Goal: Information Seeking & Learning: Learn about a topic

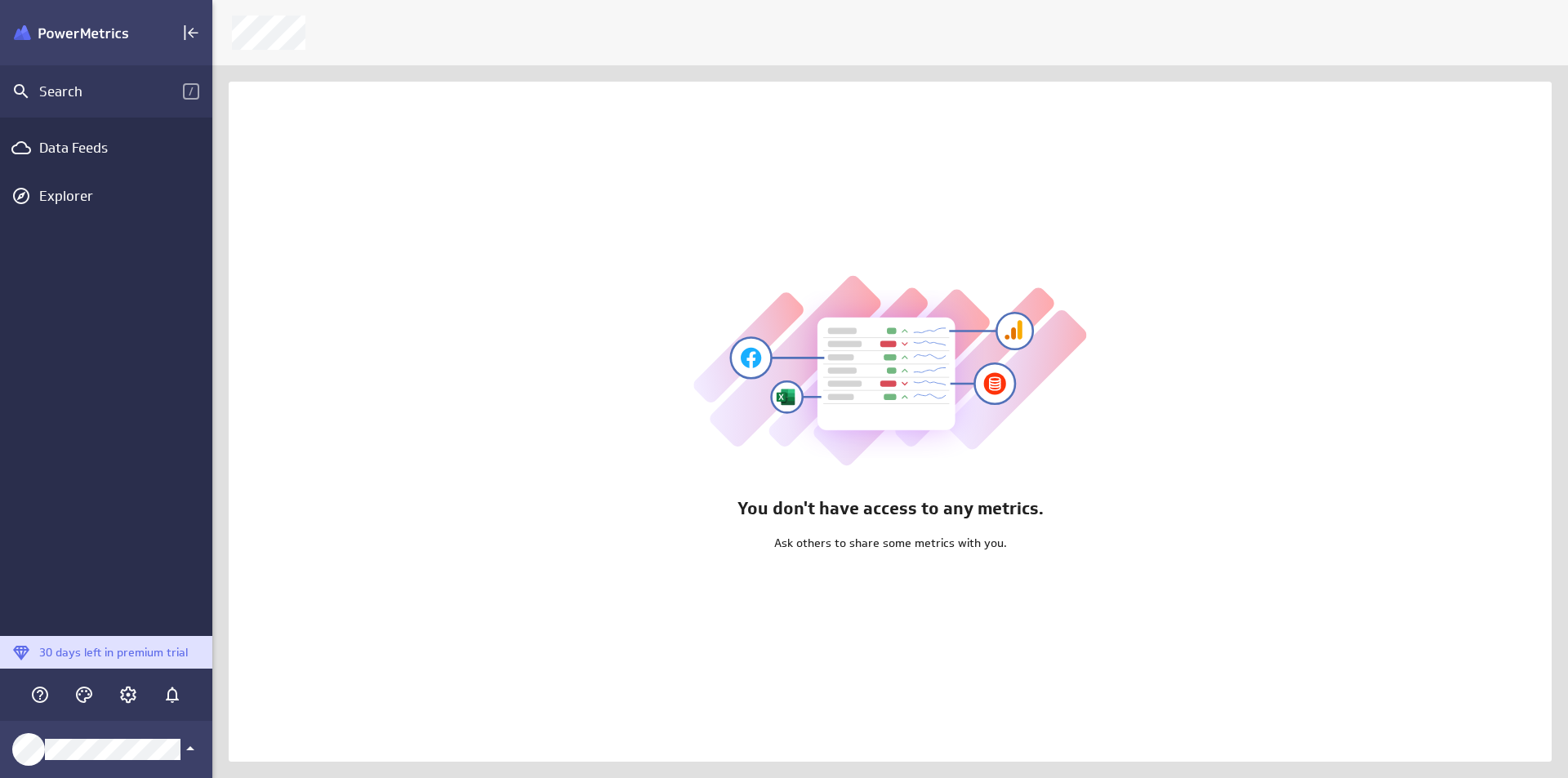
scroll to position [803, 1381]
click at [179, 38] on div "Collapse" at bounding box center [191, 32] width 28 height 28
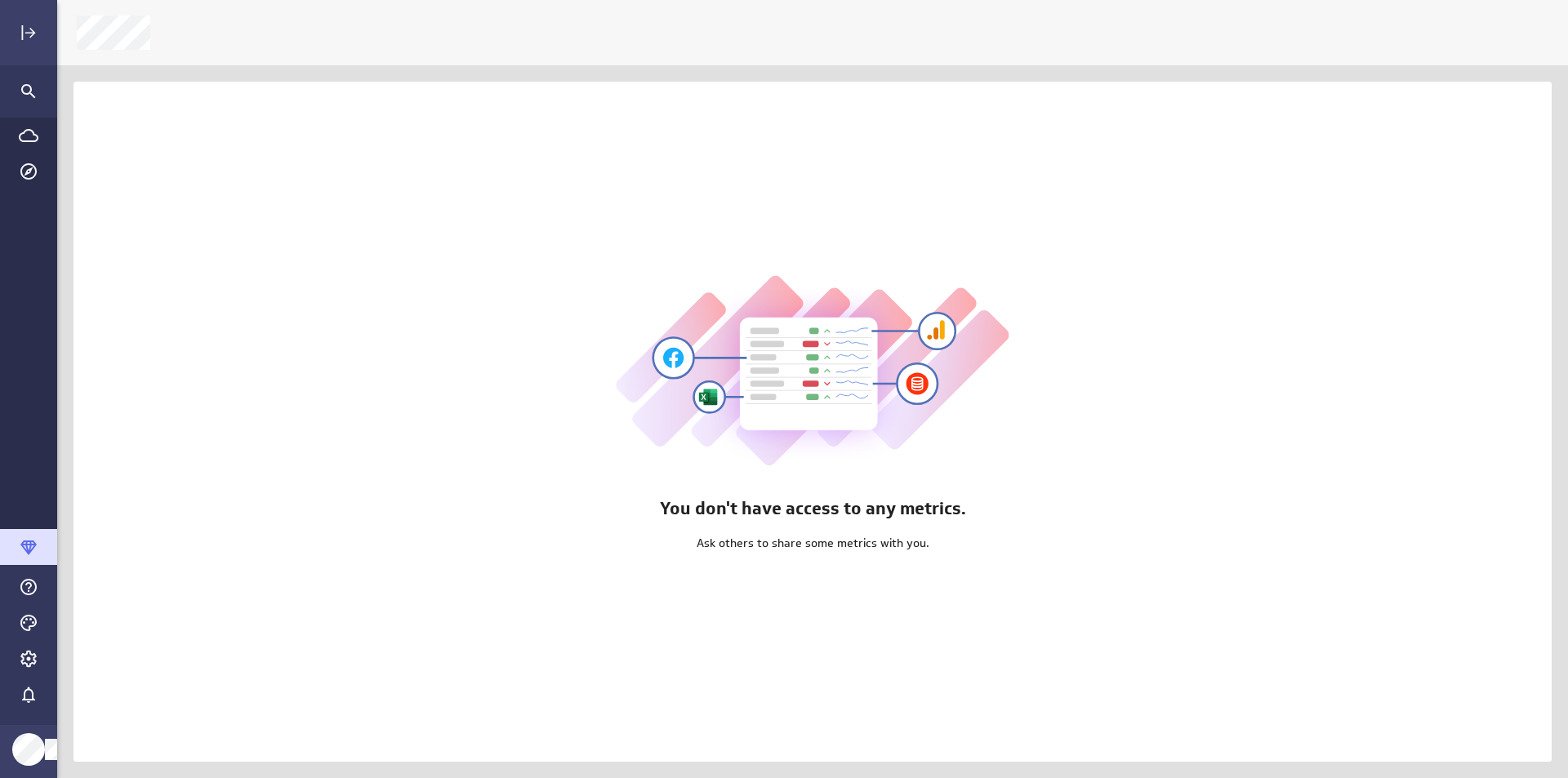
scroll to position [803, 1536]
click at [94, 636] on div "My profile" at bounding box center [107, 653] width 188 height 40
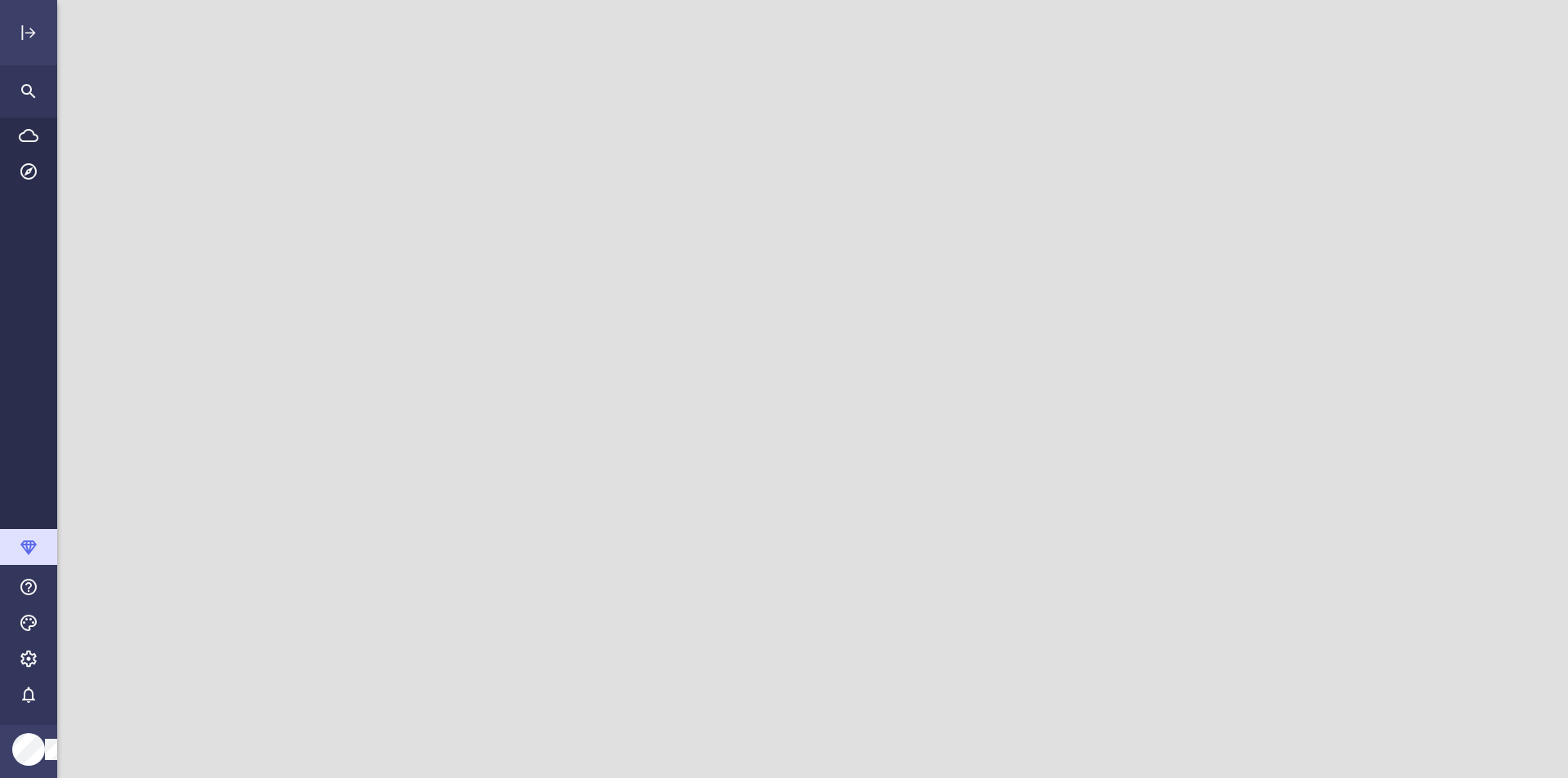
scroll to position [803, 1536]
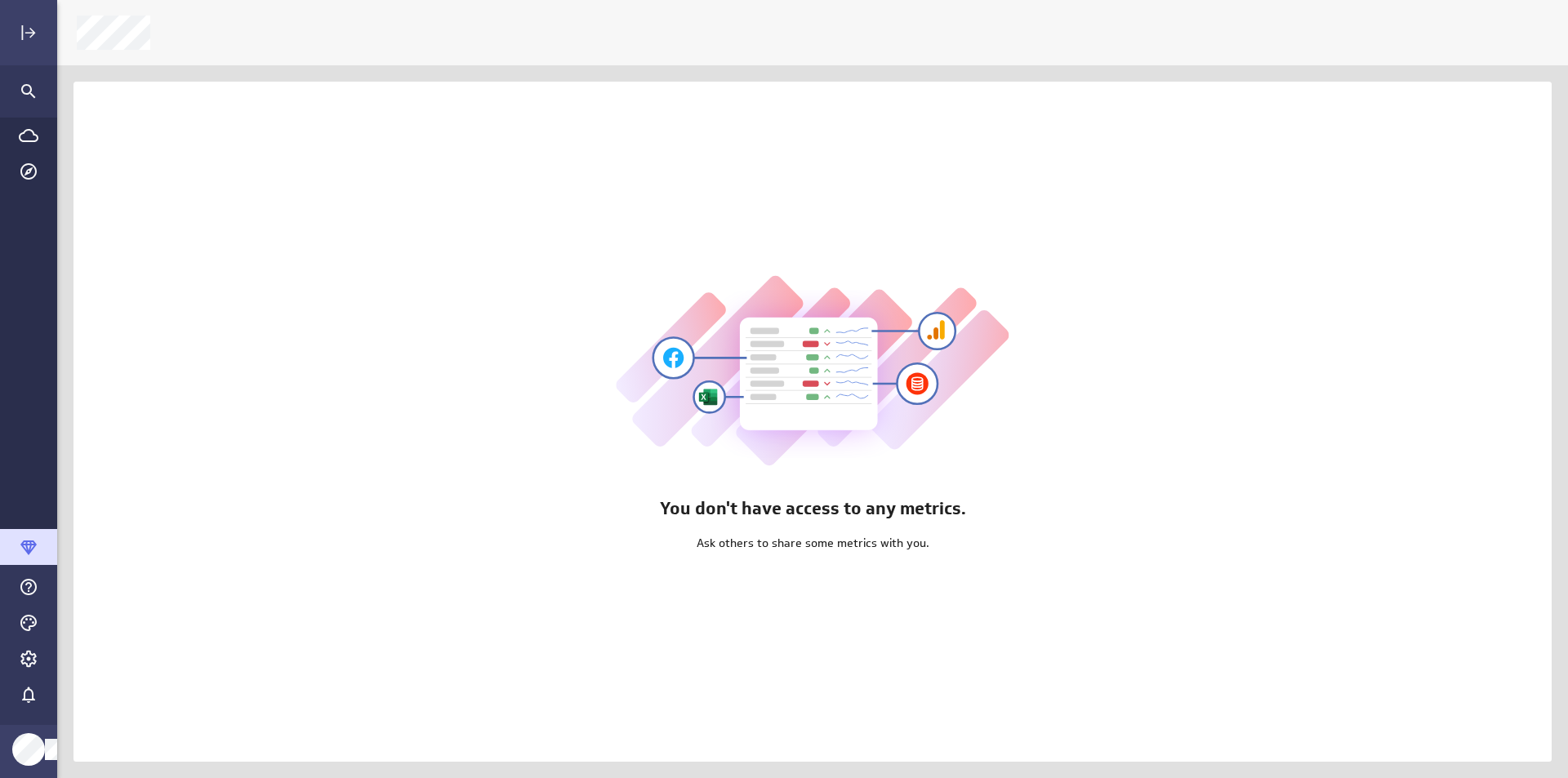
scroll to position [803, 1536]
click at [351, 486] on div at bounding box center [784, 389] width 1568 height 778
click at [39, 162] on div "Explorer" at bounding box center [29, 171] width 57 height 36
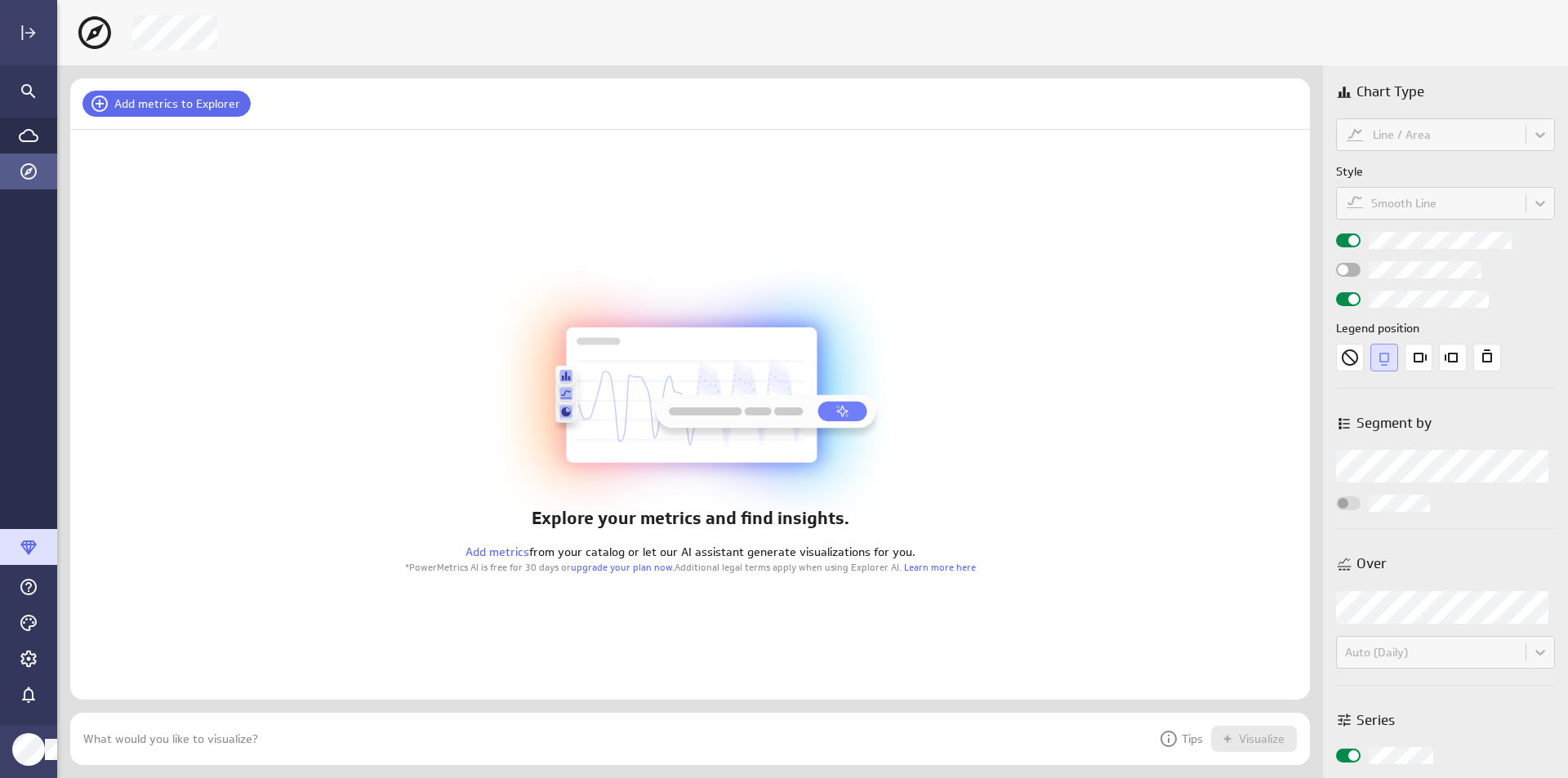
scroll to position [77, 1265]
click at [179, 111] on button "Add metrics to Explorer" at bounding box center [167, 103] width 169 height 26
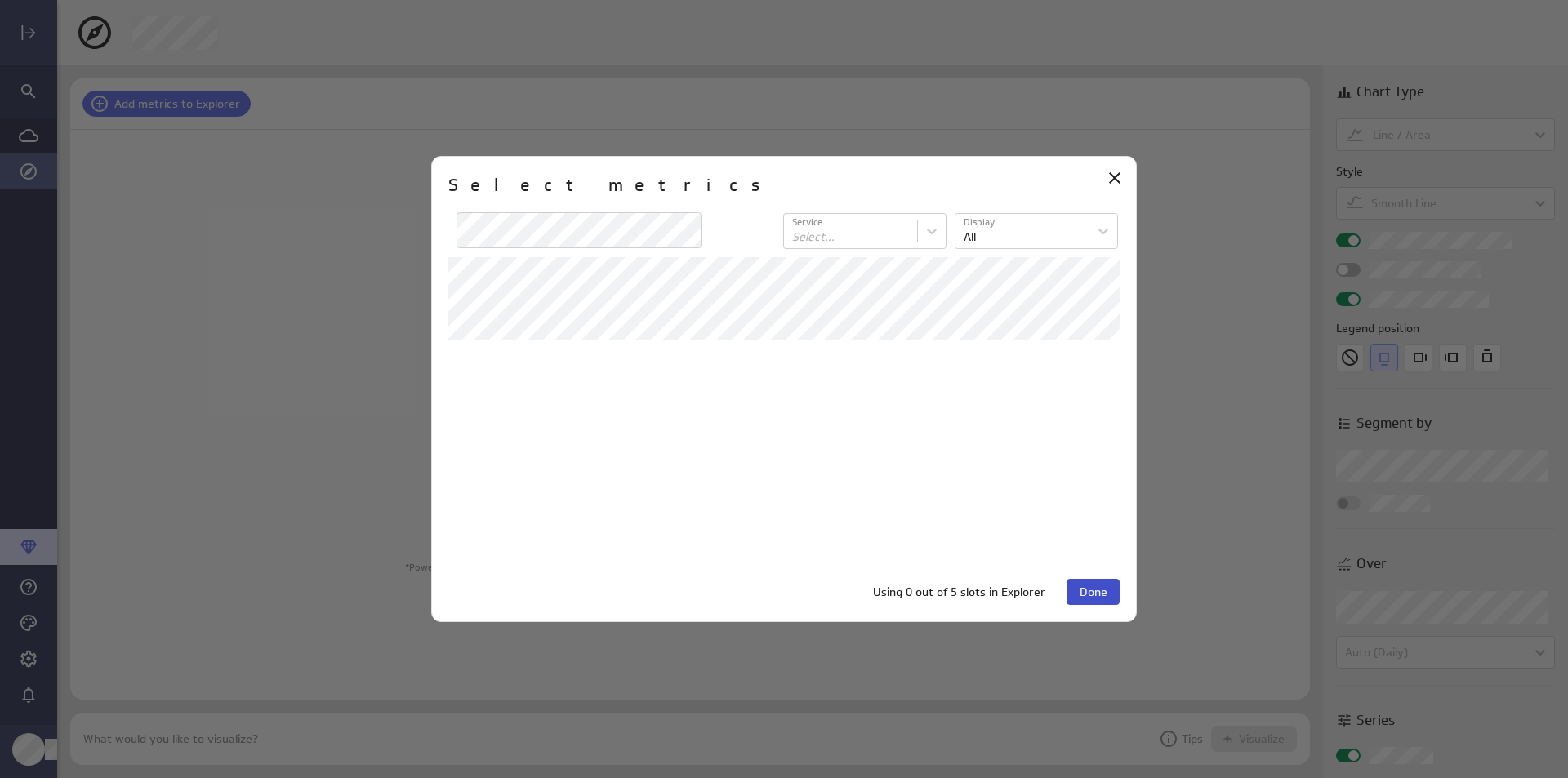
click at [1098, 585] on span "Done" at bounding box center [1094, 592] width 28 height 15
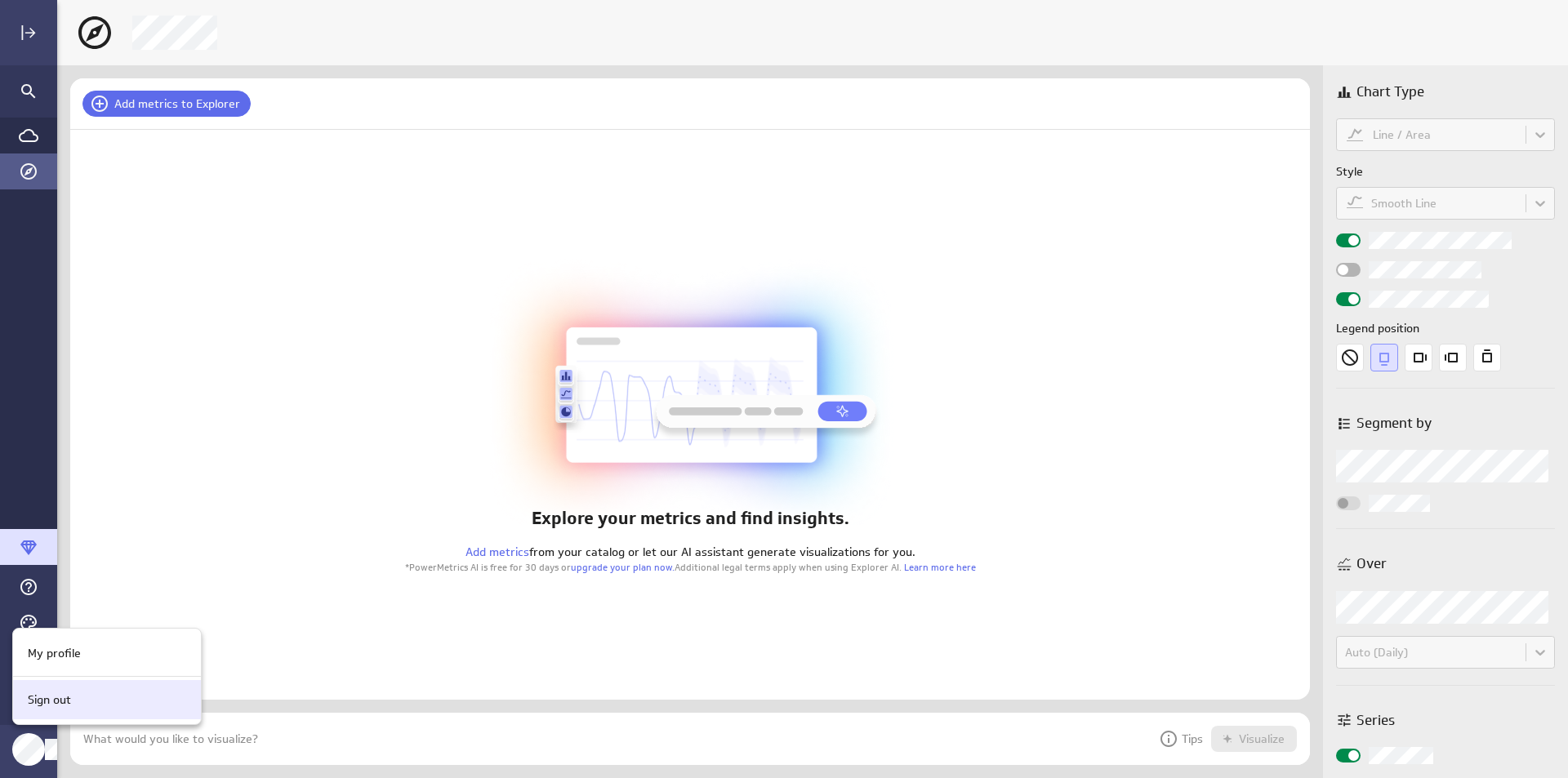
click at [106, 707] on div "Sign out" at bounding box center [104, 700] width 167 height 17
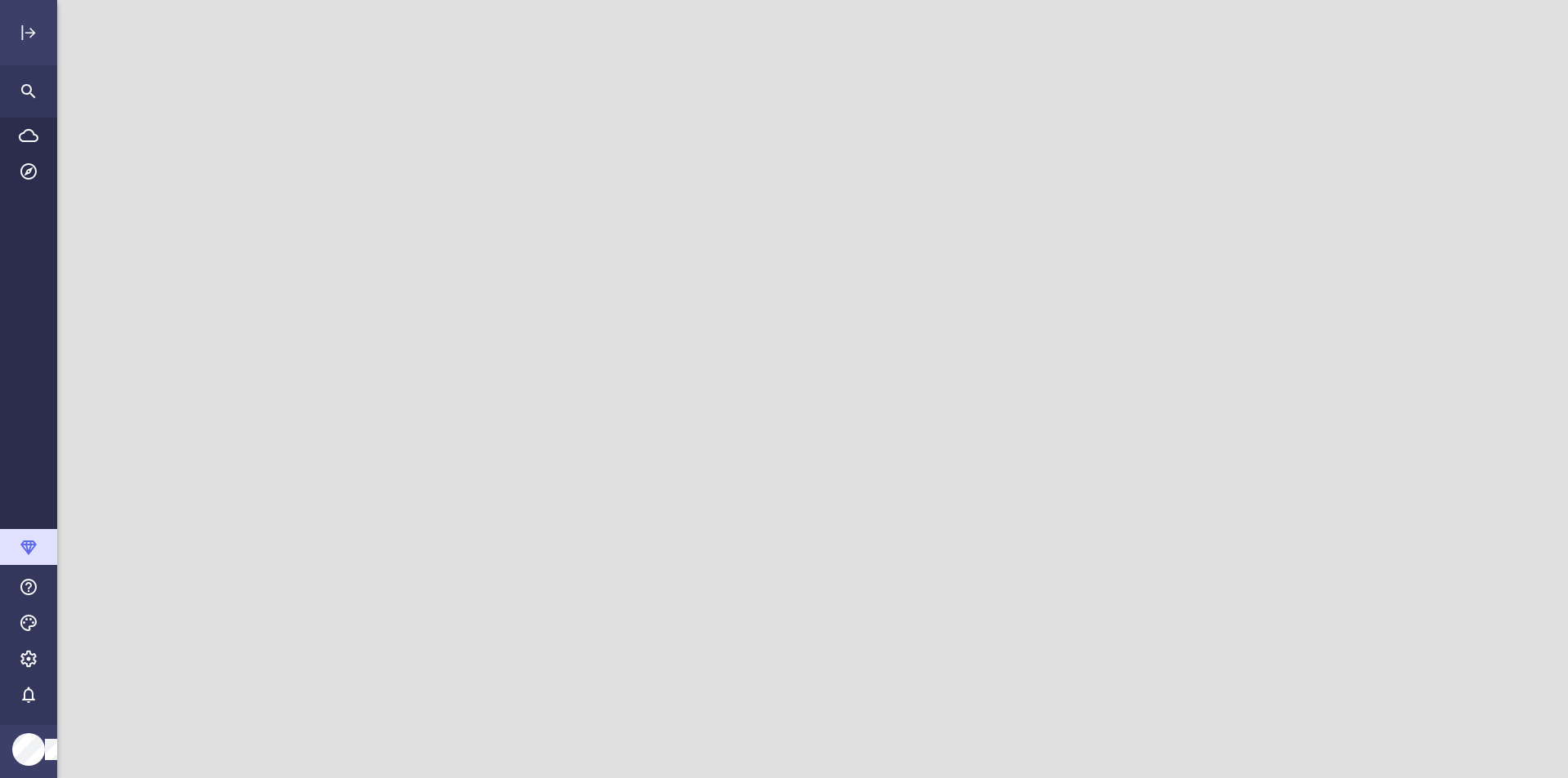
scroll to position [803, 1536]
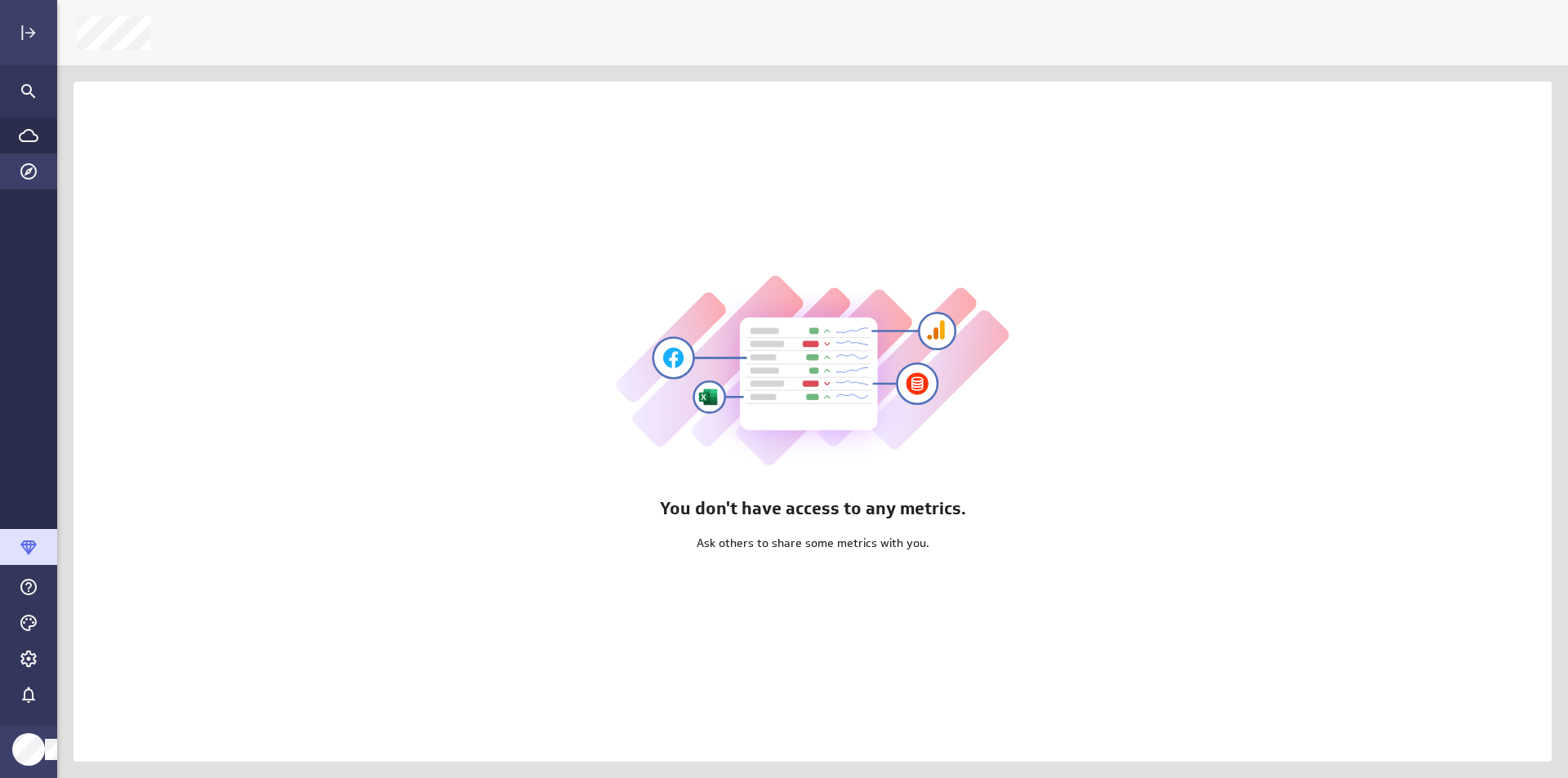
scroll to position [803, 1536]
click at [36, 40] on icon "Expand" at bounding box center [28, 32] width 19 height 19
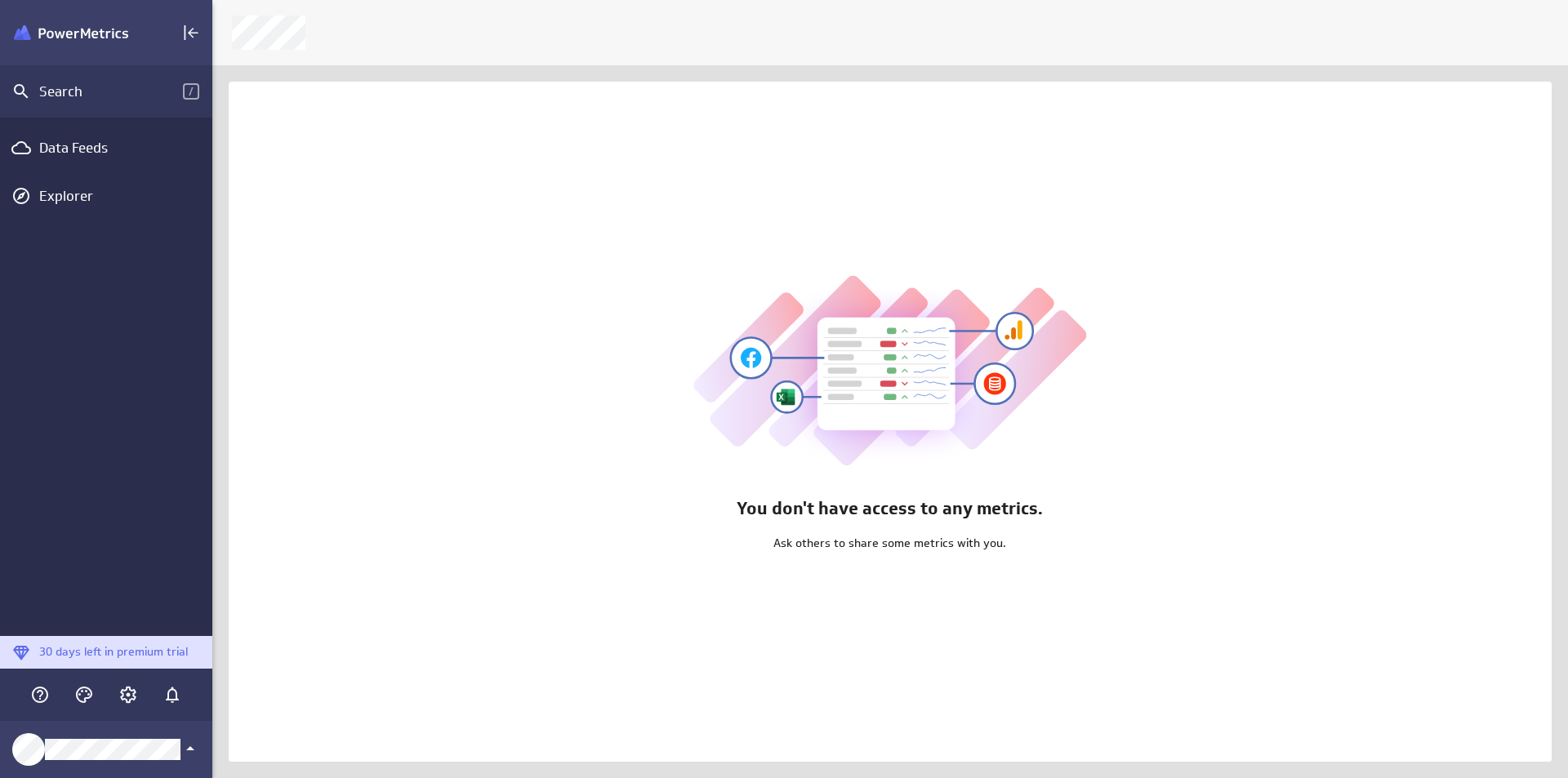
scroll to position [8, 8]
click at [1300, 300] on div "You don't have access to any metrics. Ask others to share some metrics with you." at bounding box center [890, 422] width 1323 height 679
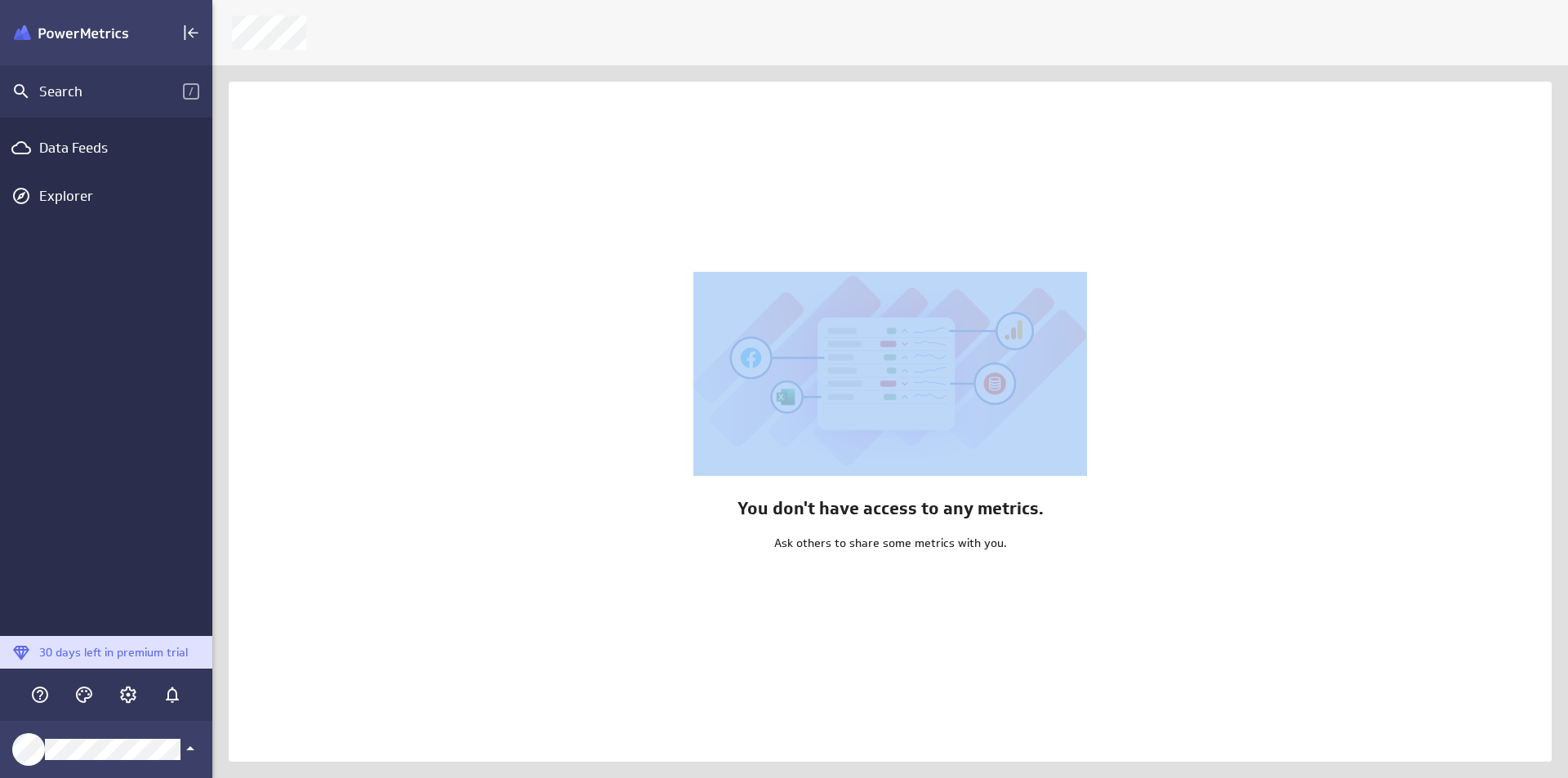
click at [1300, 300] on div "You don't have access to any metrics. Ask others to share some metrics with you." at bounding box center [890, 422] width 1323 height 679
click at [799, 237] on div "You don't have access to any metrics. Ask others to share some metrics with you." at bounding box center [890, 422] width 1323 height 679
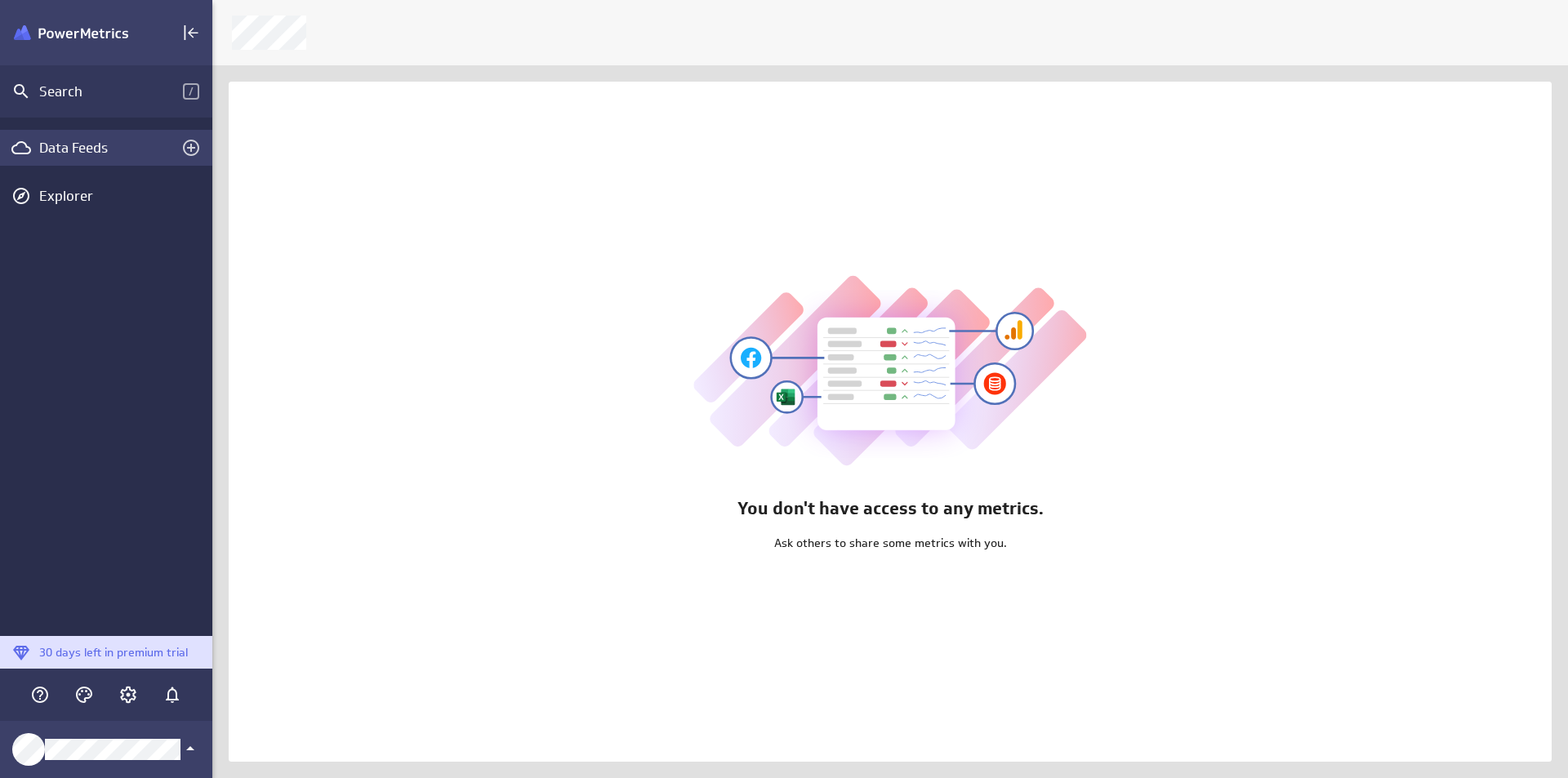
click at [88, 135] on div "Data Feeds" at bounding box center [106, 147] width 212 height 36
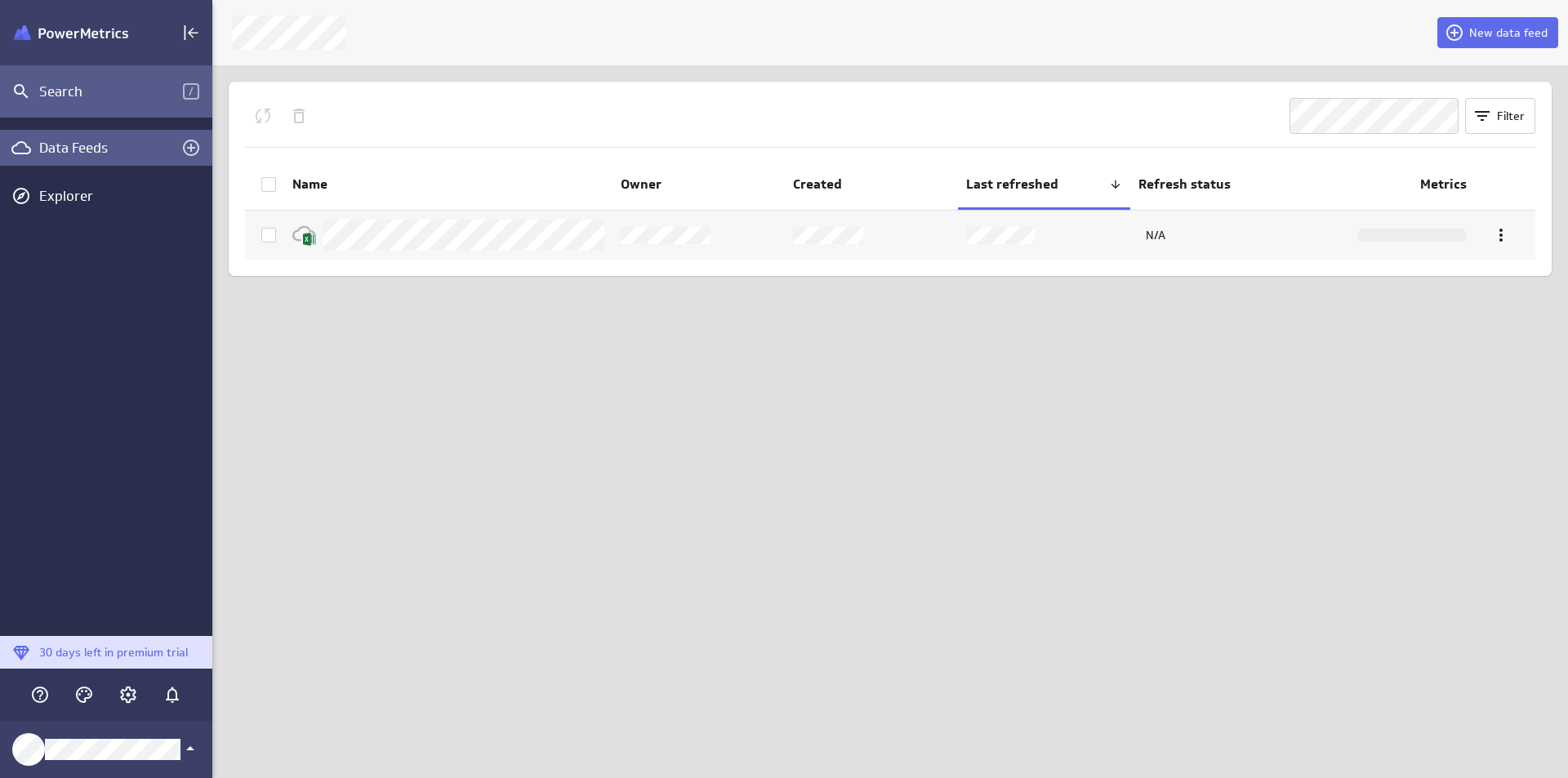
click at [119, 92] on div "Search" at bounding box center [111, 92] width 144 height 18
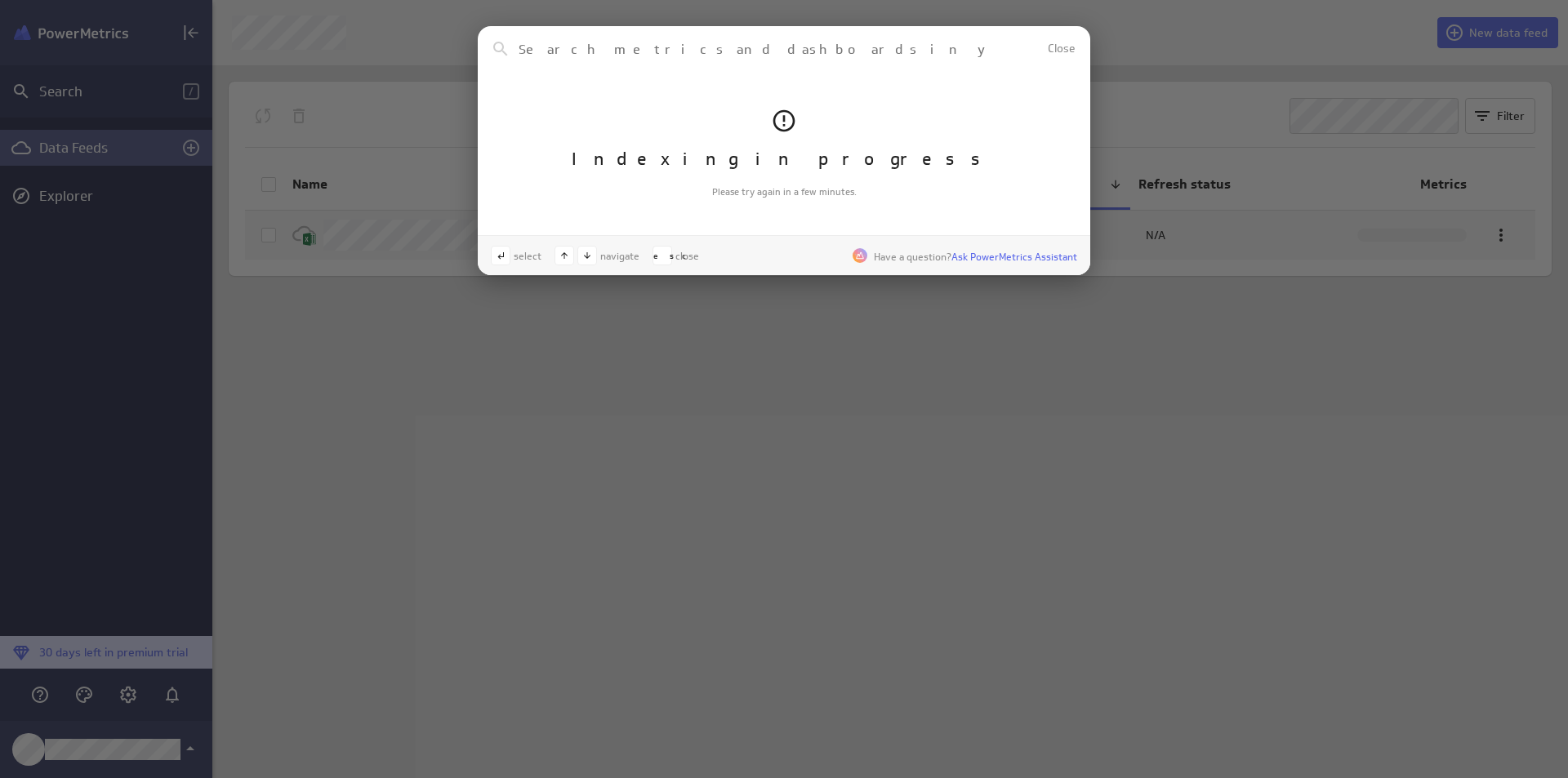
click at [522, 319] on div "Clear Close Indexing in progress Please try again in a few minutes. select navi…" at bounding box center [784, 389] width 1568 height 778
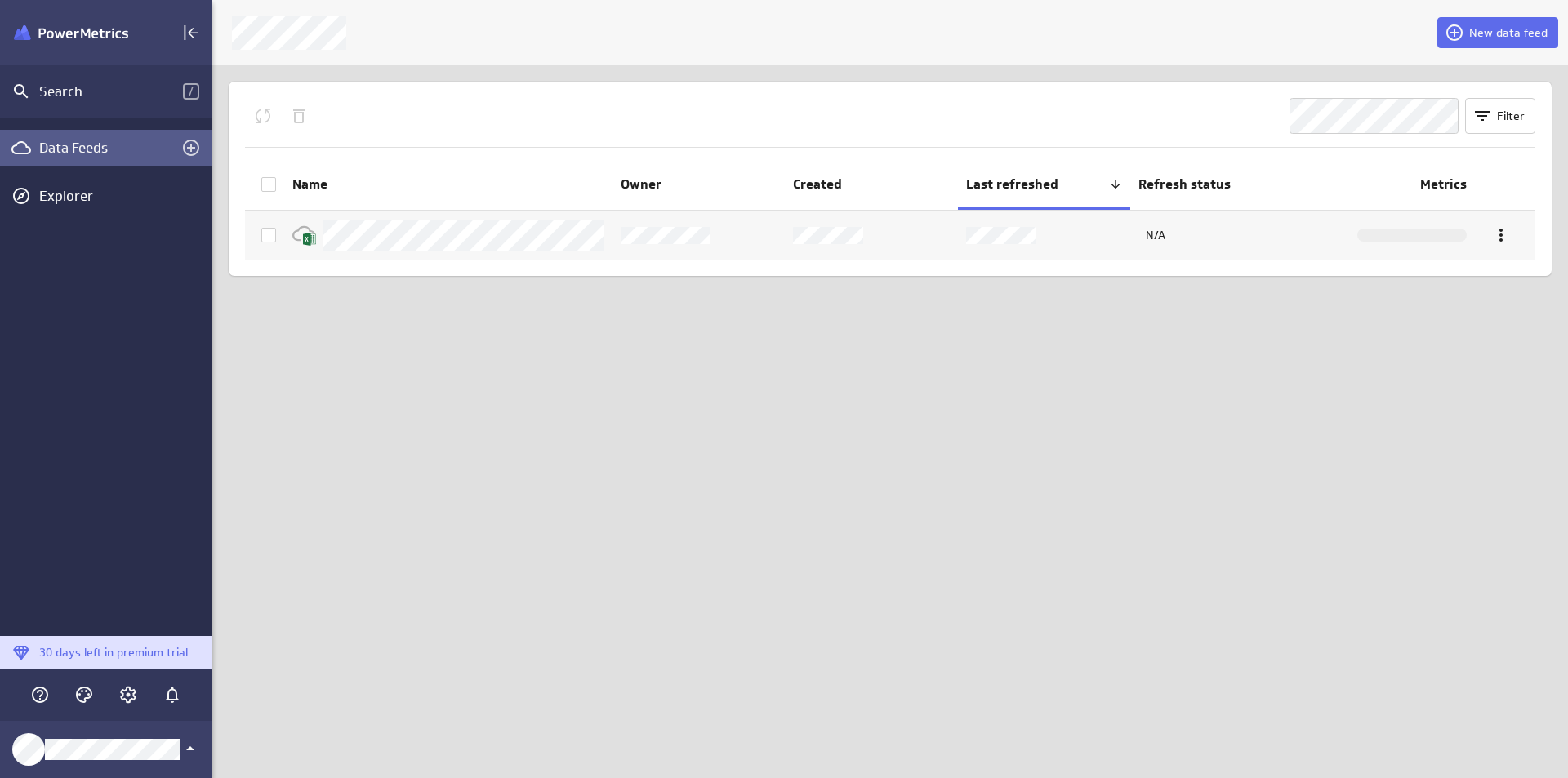
click at [115, 37] on img "Klipfolio PowerMetrics Banner" at bounding box center [71, 32] width 114 height 16
click at [134, 739] on div "Klipfolio Account" at bounding box center [106, 749] width 212 height 57
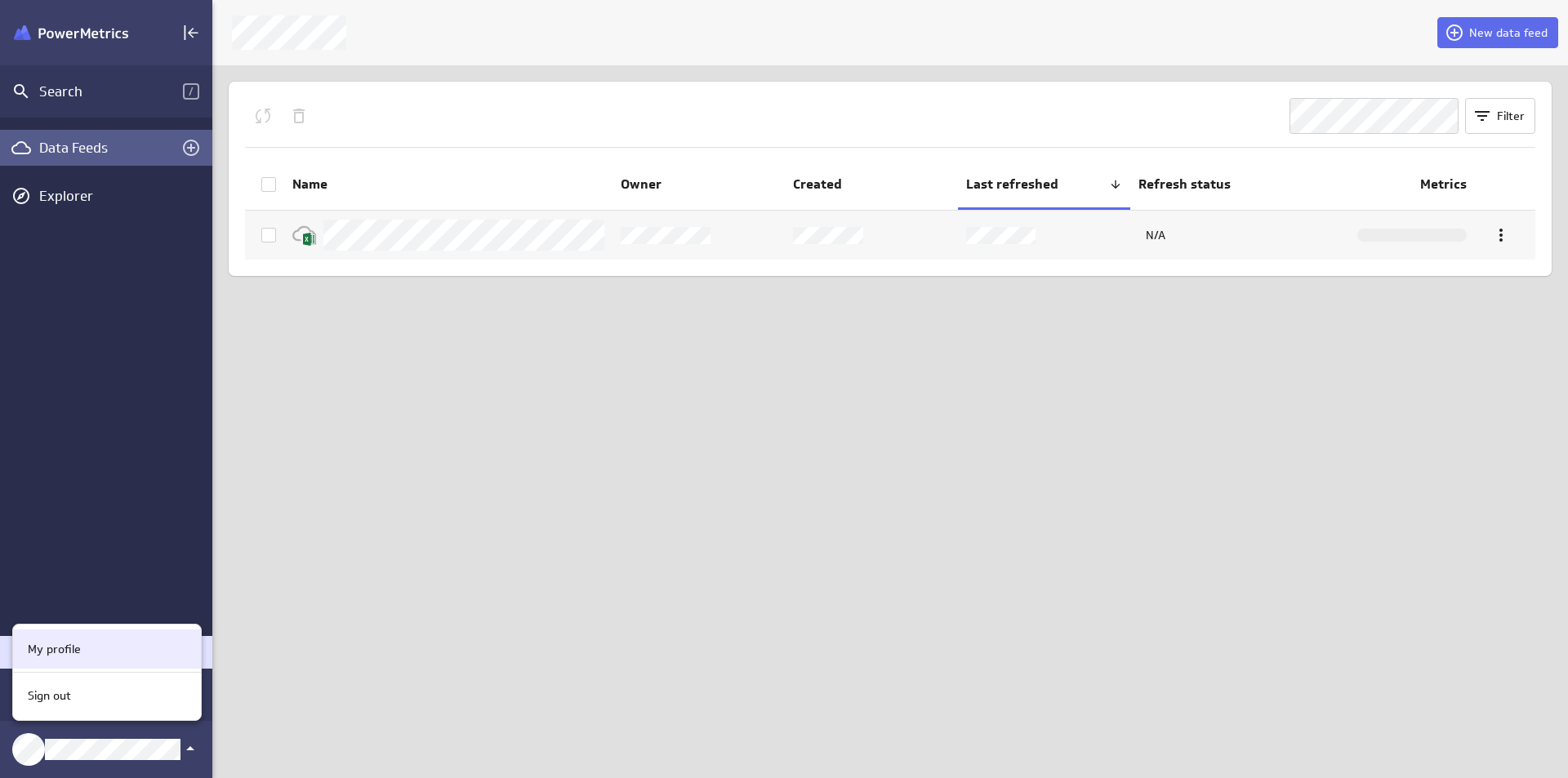
click at [138, 649] on div "My profile" at bounding box center [104, 649] width 167 height 17
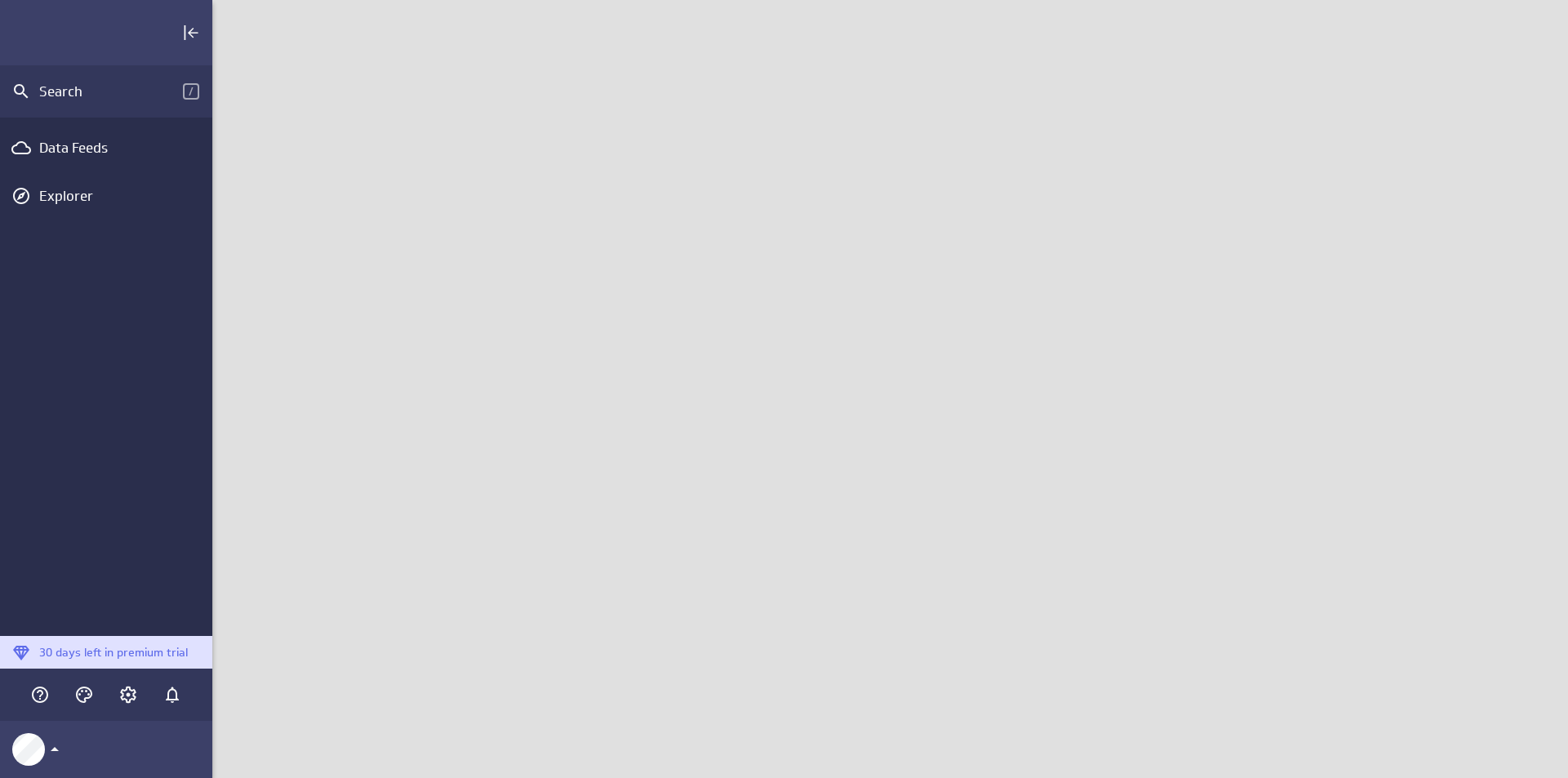
scroll to position [803, 1381]
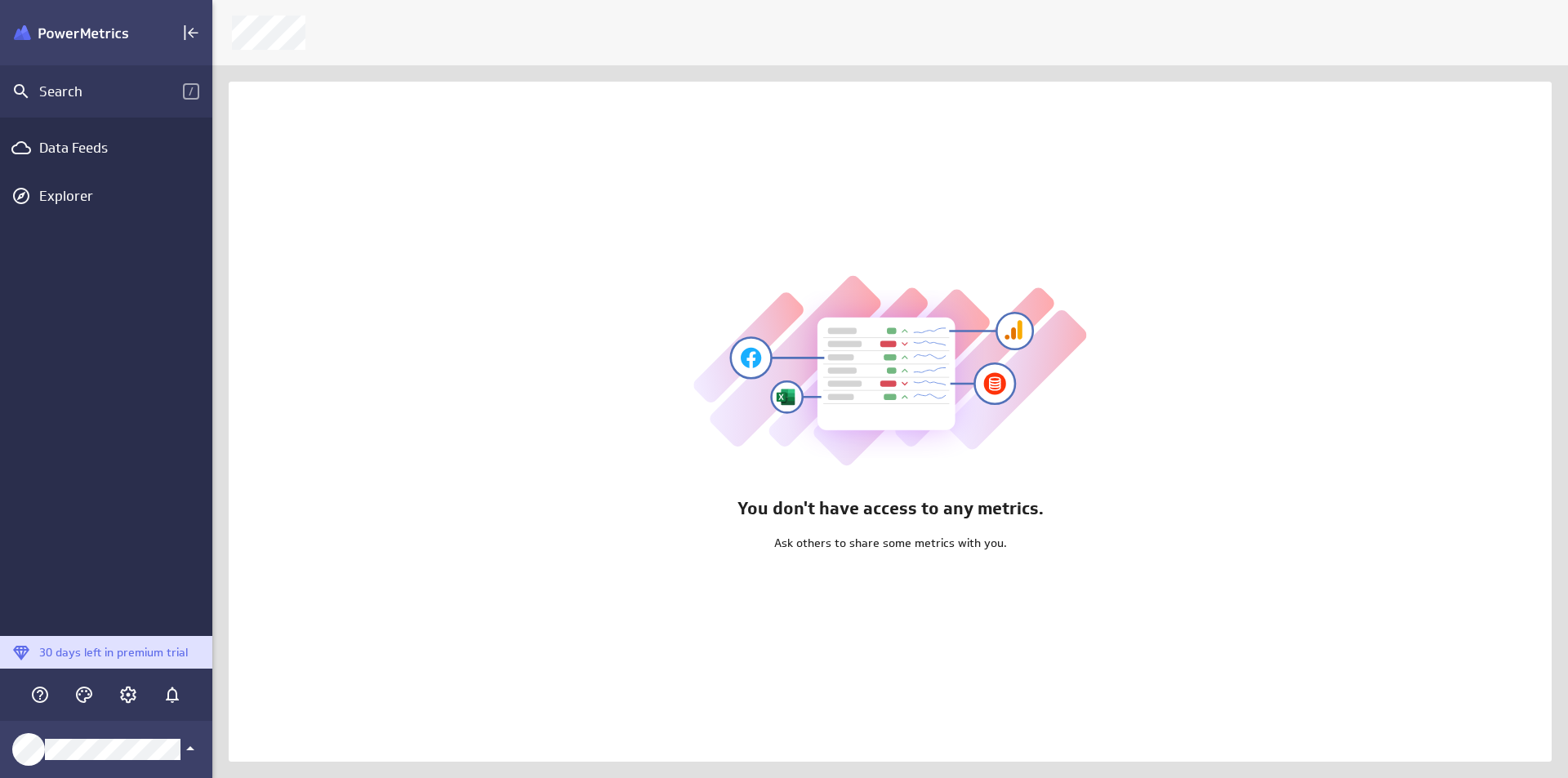
scroll to position [803, 1381]
click at [133, 125] on div "Data Feeds Explorer" at bounding box center [106, 377] width 212 height 518
click at [134, 138] on div "Data Feeds" at bounding box center [106, 147] width 212 height 36
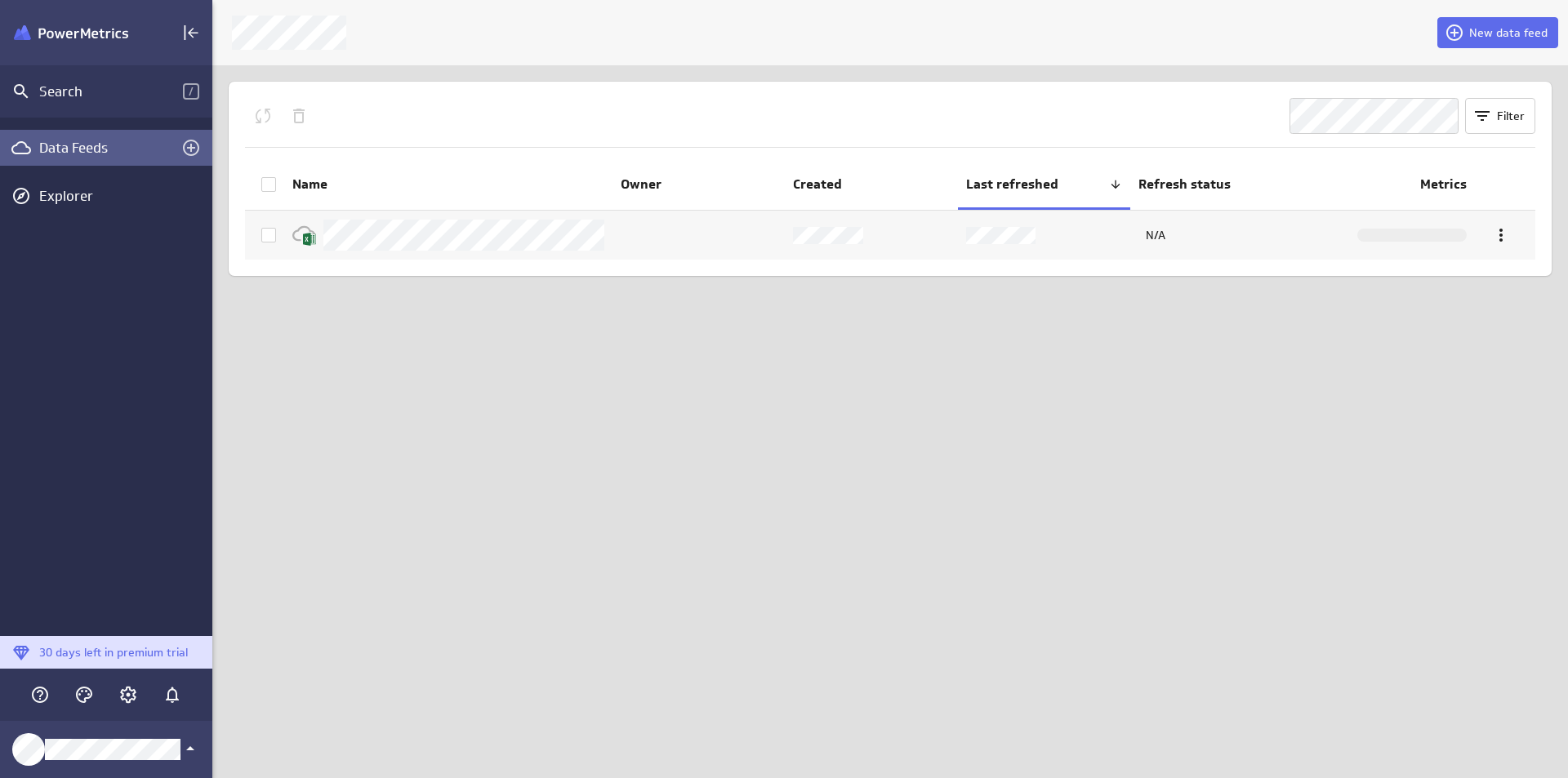
click at [507, 195] on th "Name" at bounding box center [448, 185] width 328 height 49
click at [503, 189] on span "Name" at bounding box center [441, 184] width 298 height 17
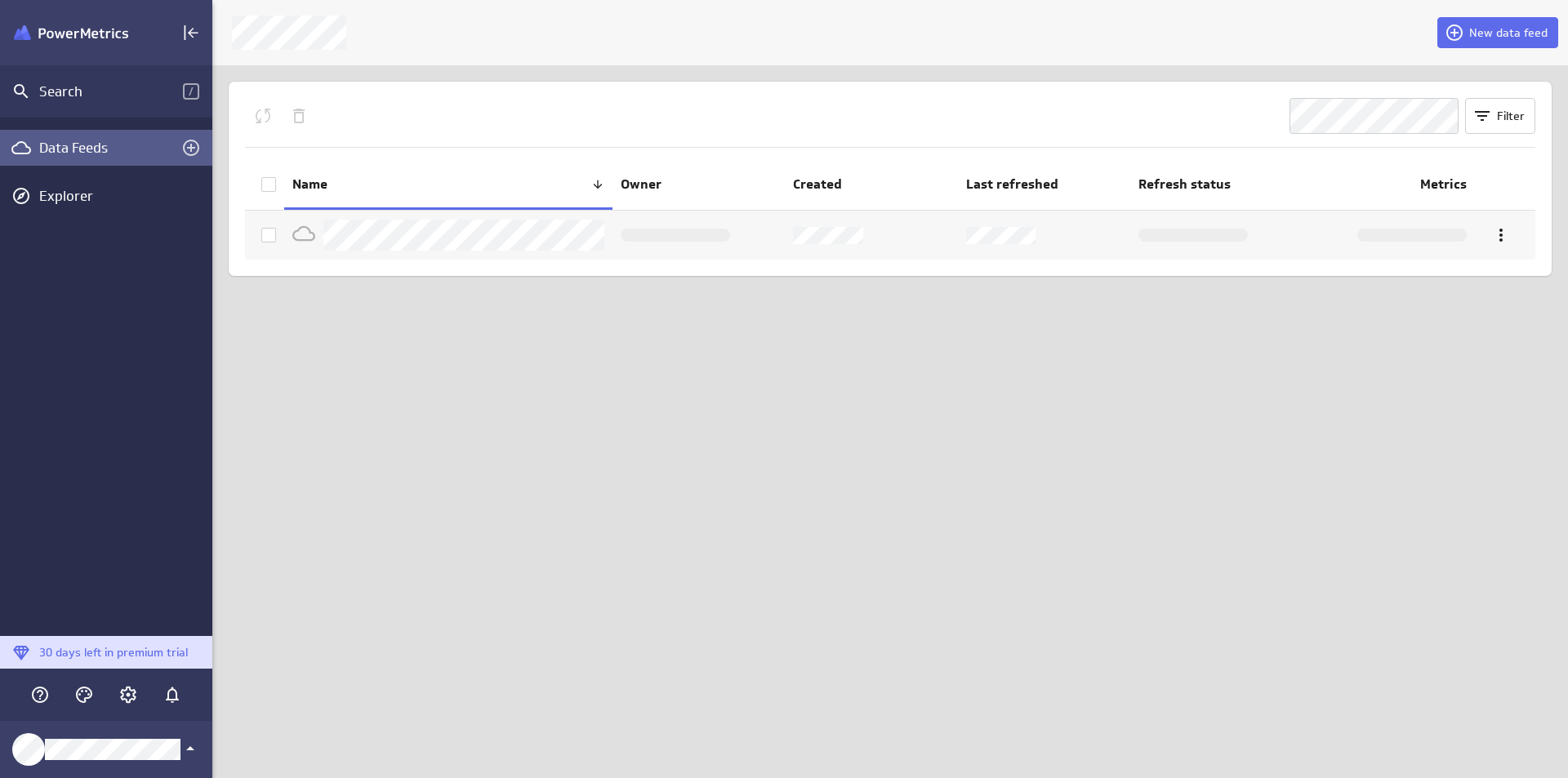
click at [503, 189] on span "Name" at bounding box center [441, 184] width 298 height 17
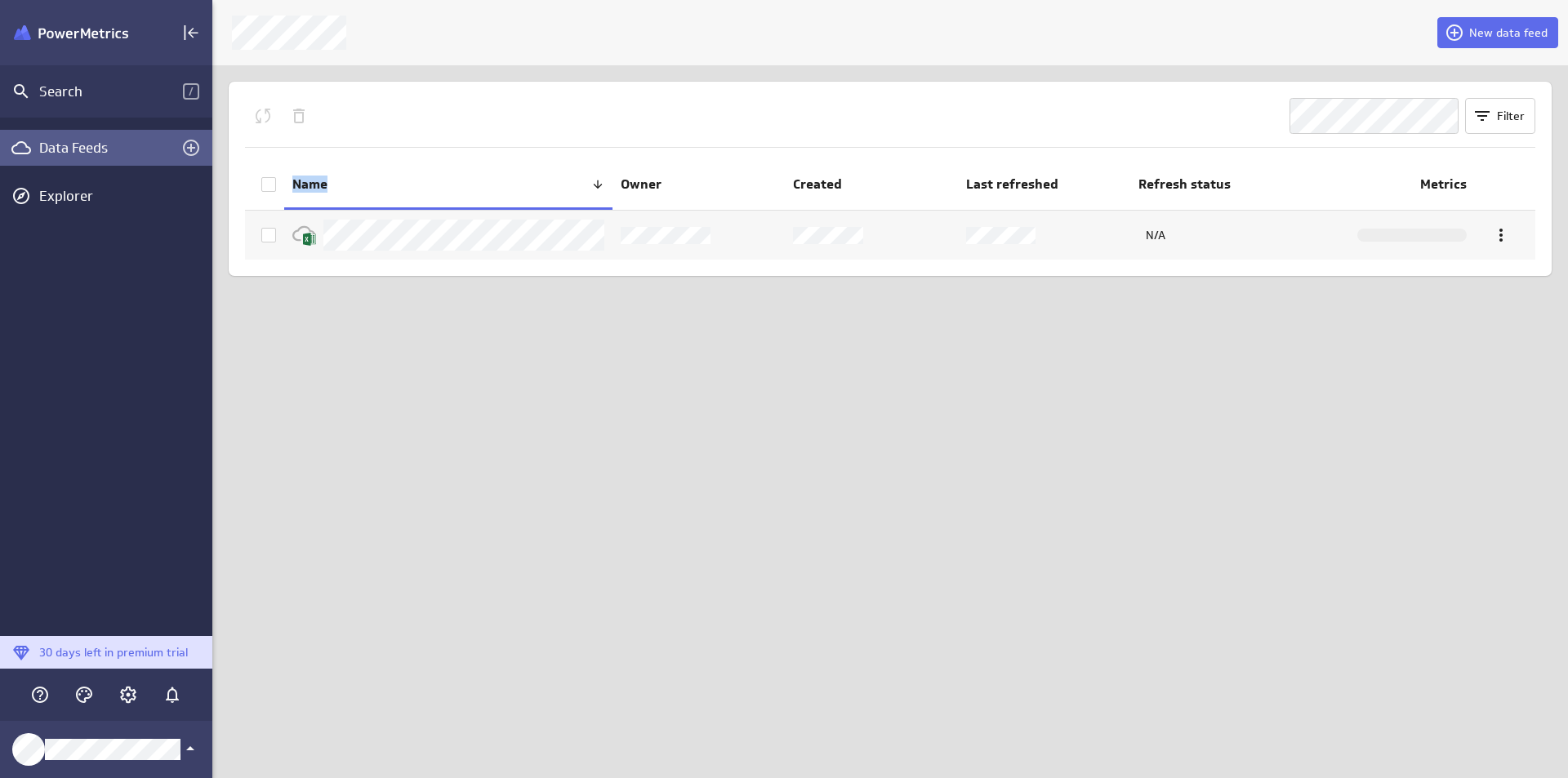
click at [503, 189] on span "Name" at bounding box center [441, 184] width 298 height 17
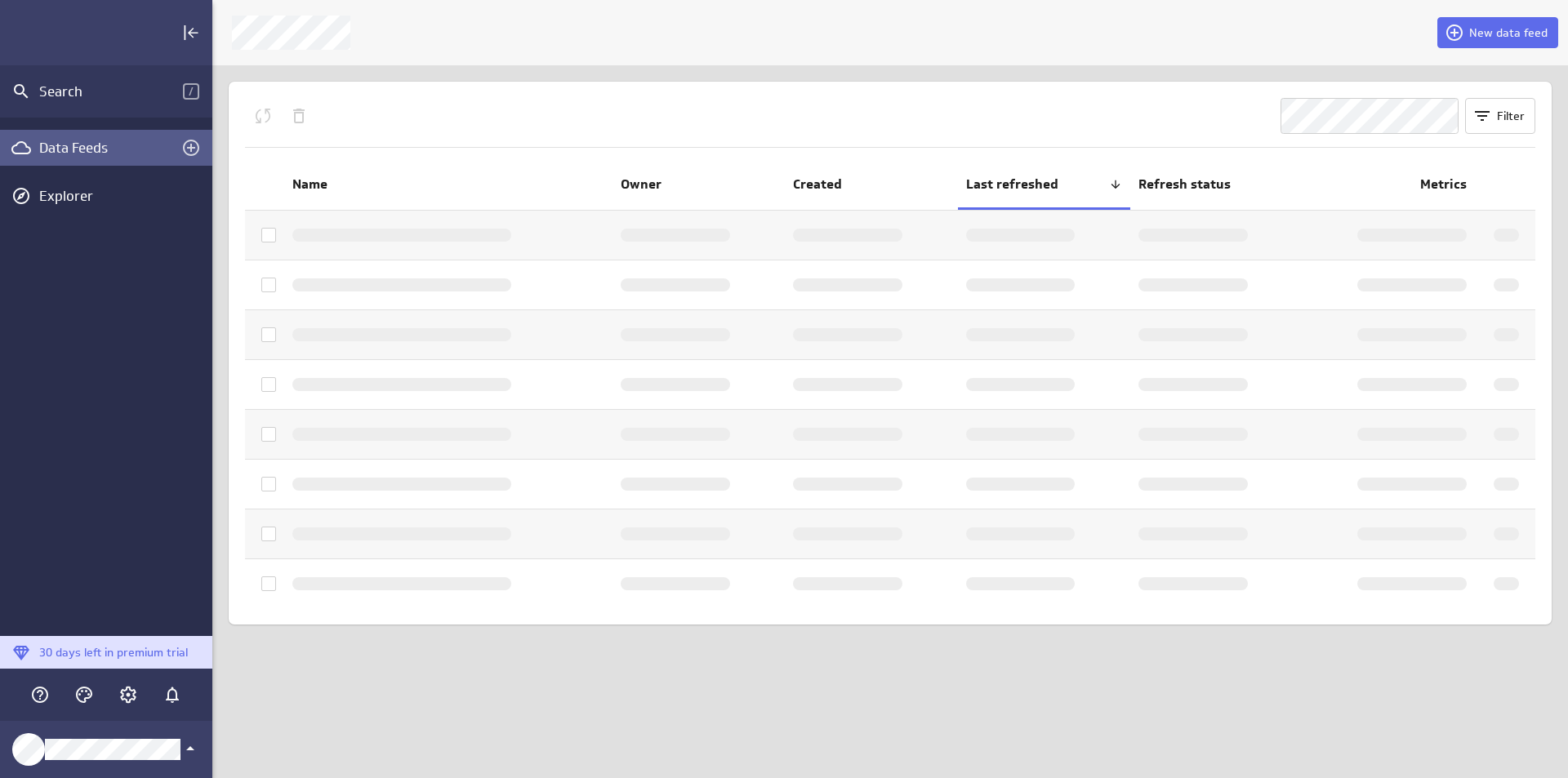
scroll to position [803, 1381]
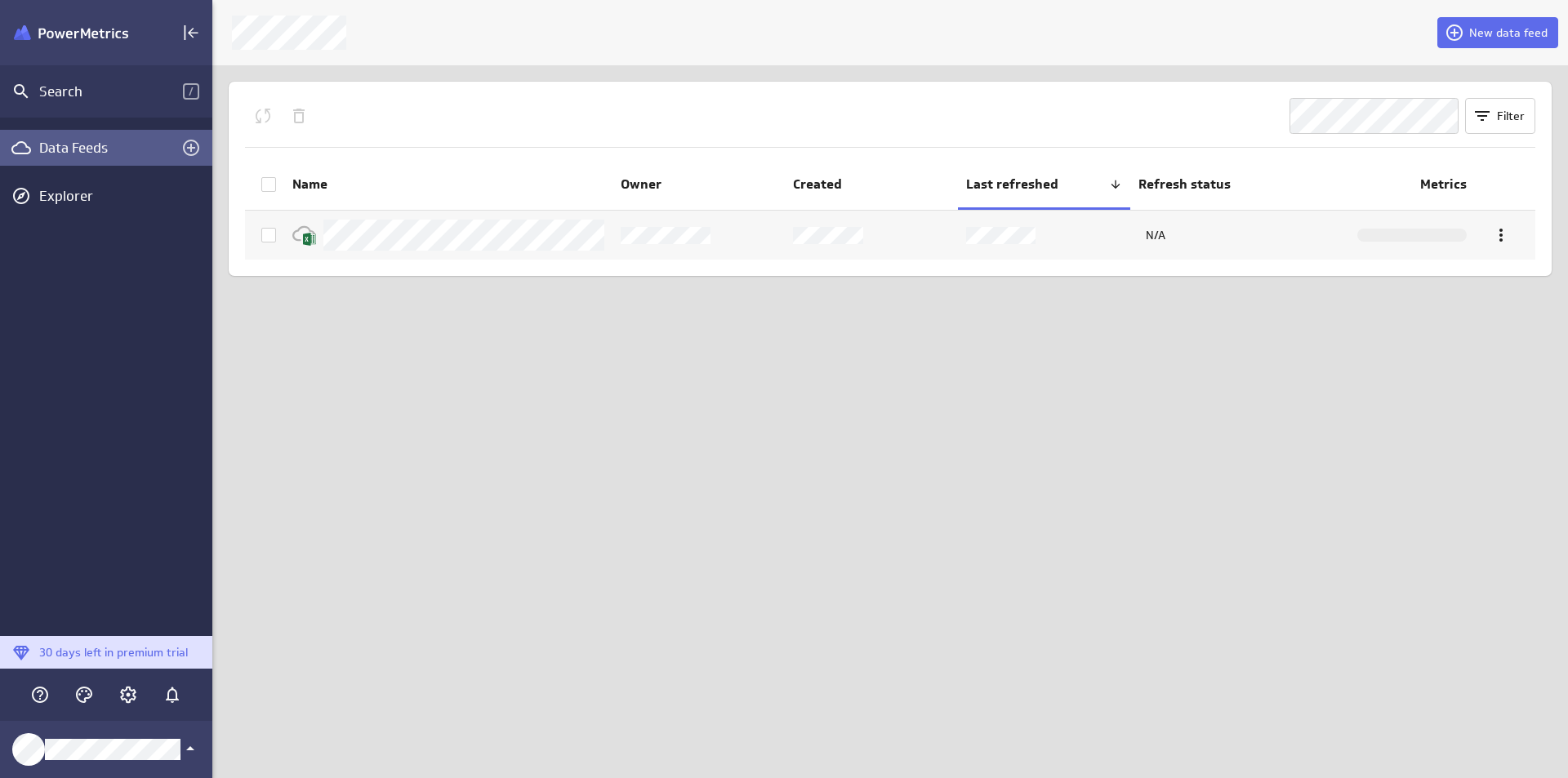
click at [907, 621] on div "New data feed Filter Name Owner Created Last refreshed Refresh status Metrics N…" at bounding box center [889, 389] width 1355 height 778
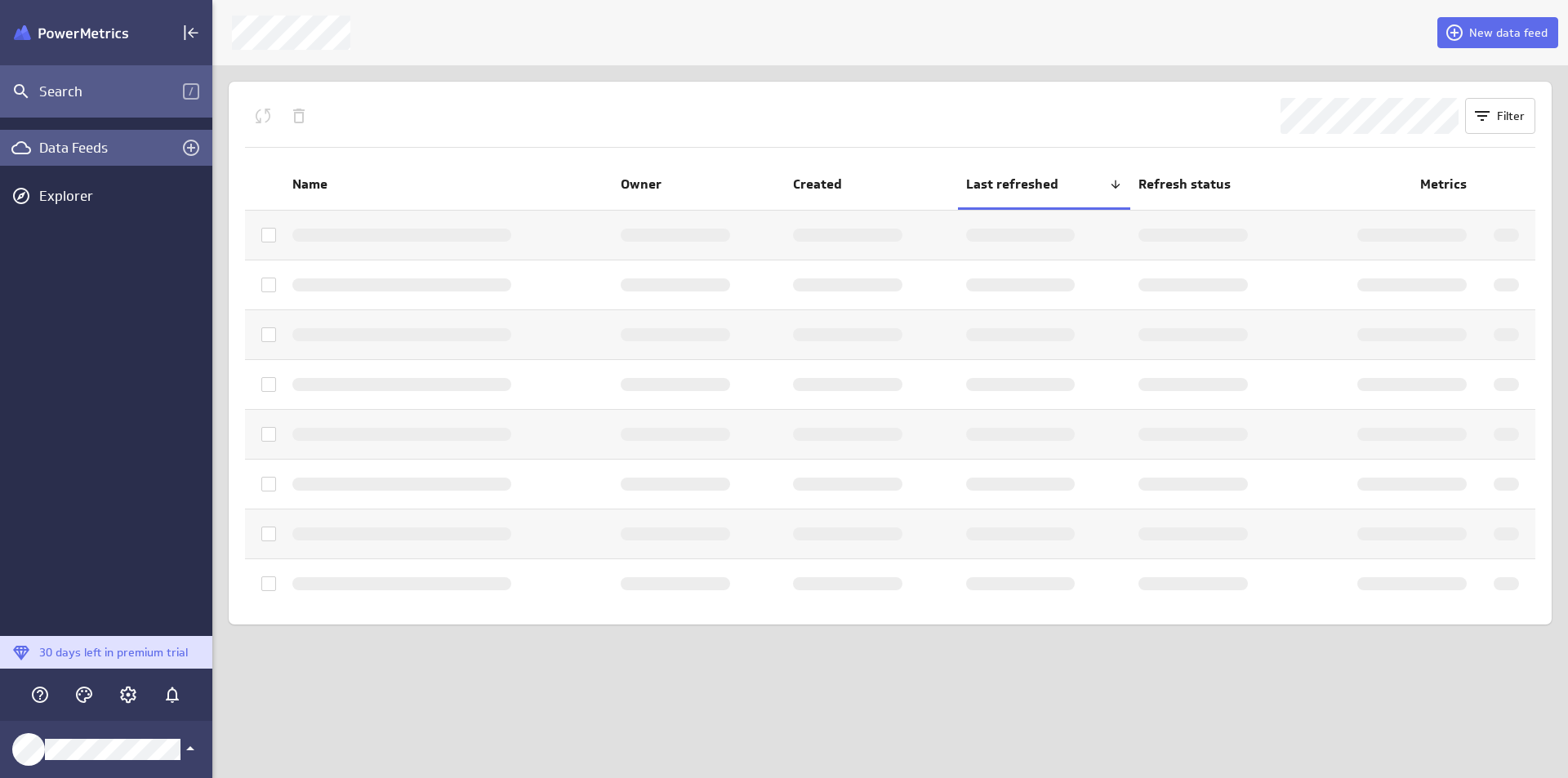
scroll to position [803, 1381]
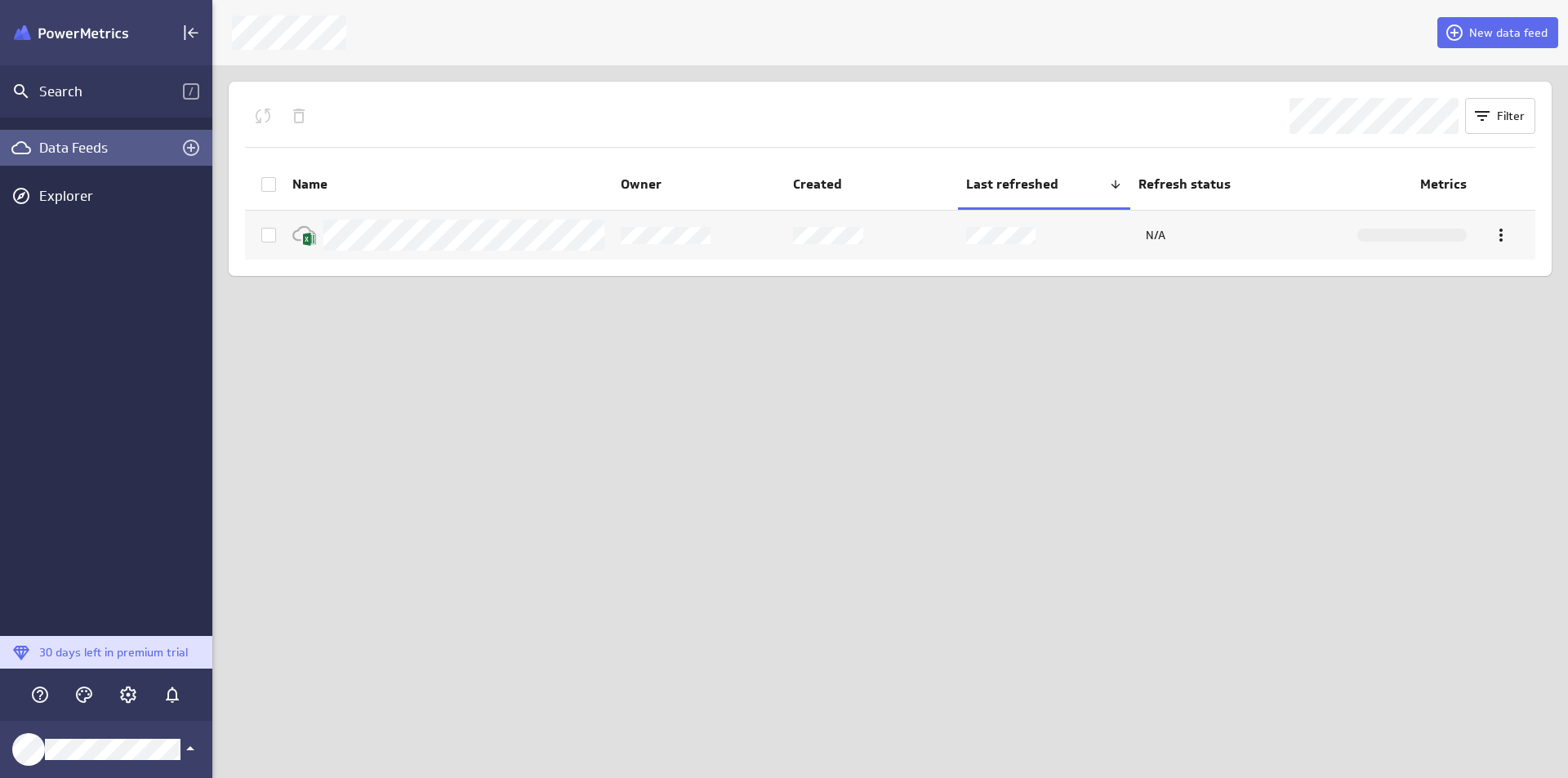
click at [179, 280] on div "Data Feeds Explorer" at bounding box center [106, 377] width 212 height 518
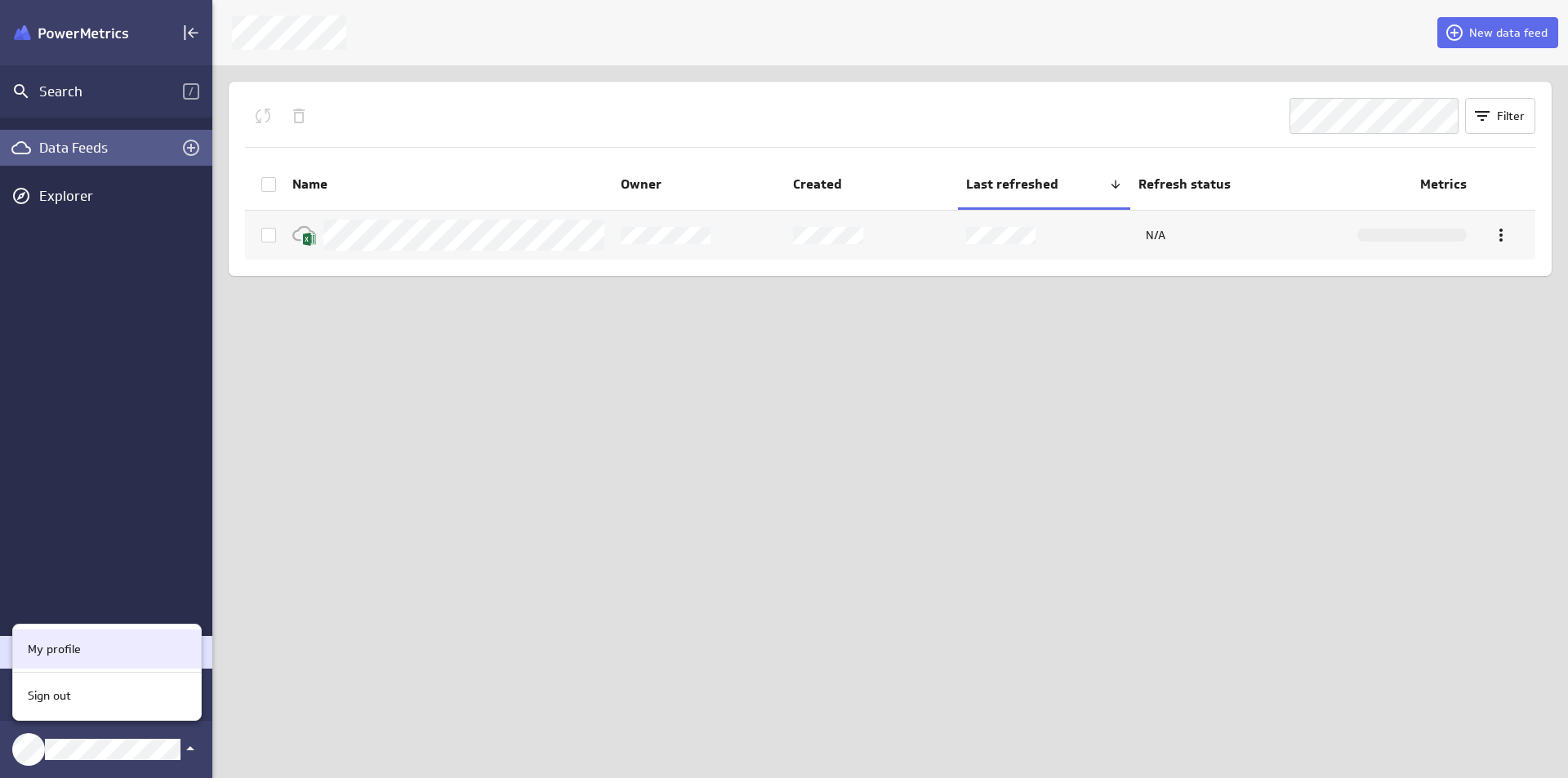
click at [116, 644] on div "My profile" at bounding box center [104, 649] width 167 height 17
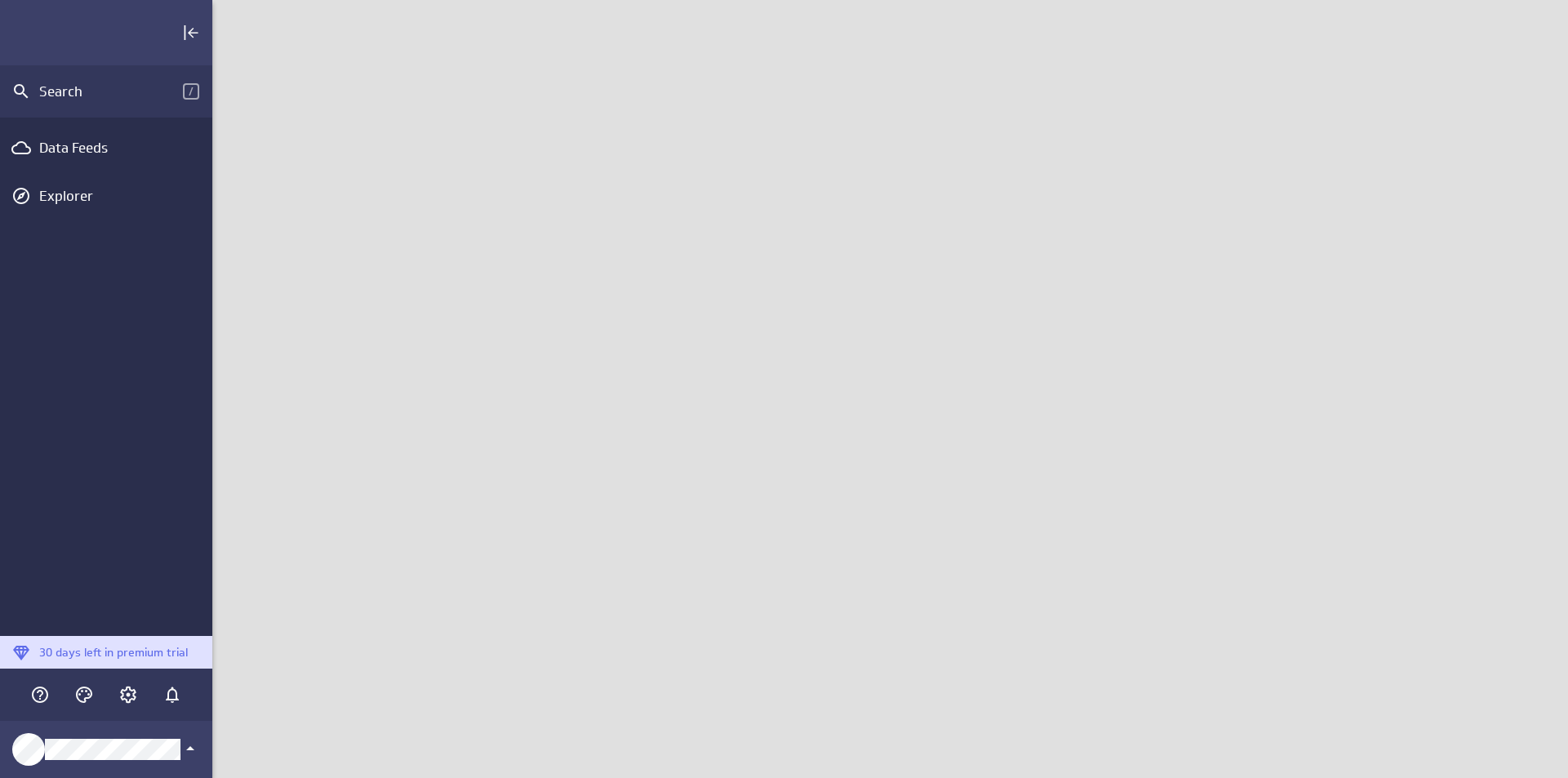
scroll to position [803, 1381]
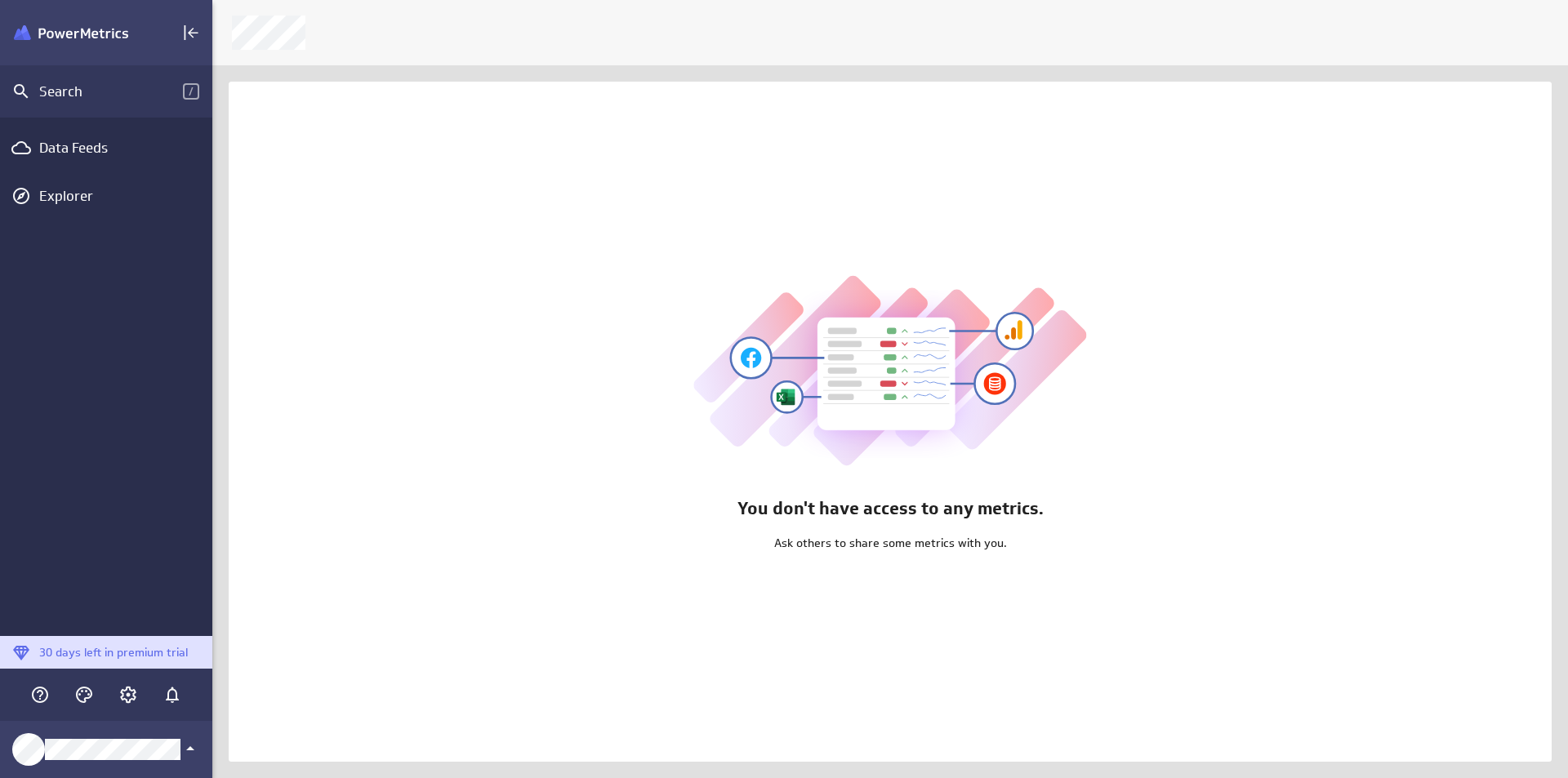
scroll to position [803, 1381]
click at [192, 92] on span "/" at bounding box center [192, 91] width 17 height 17
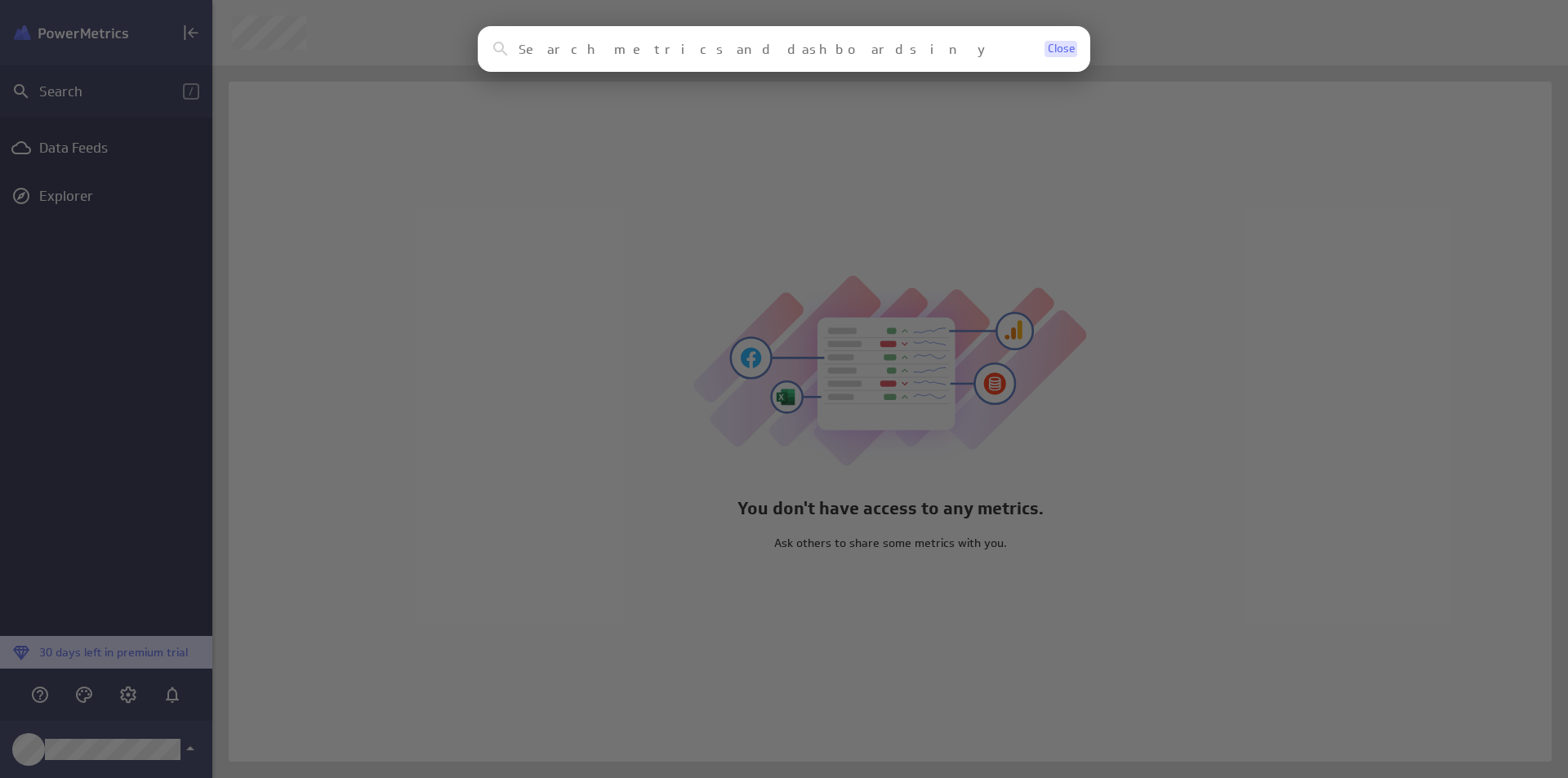
click at [1055, 50] on span "Close" at bounding box center [1060, 49] width 27 height 11
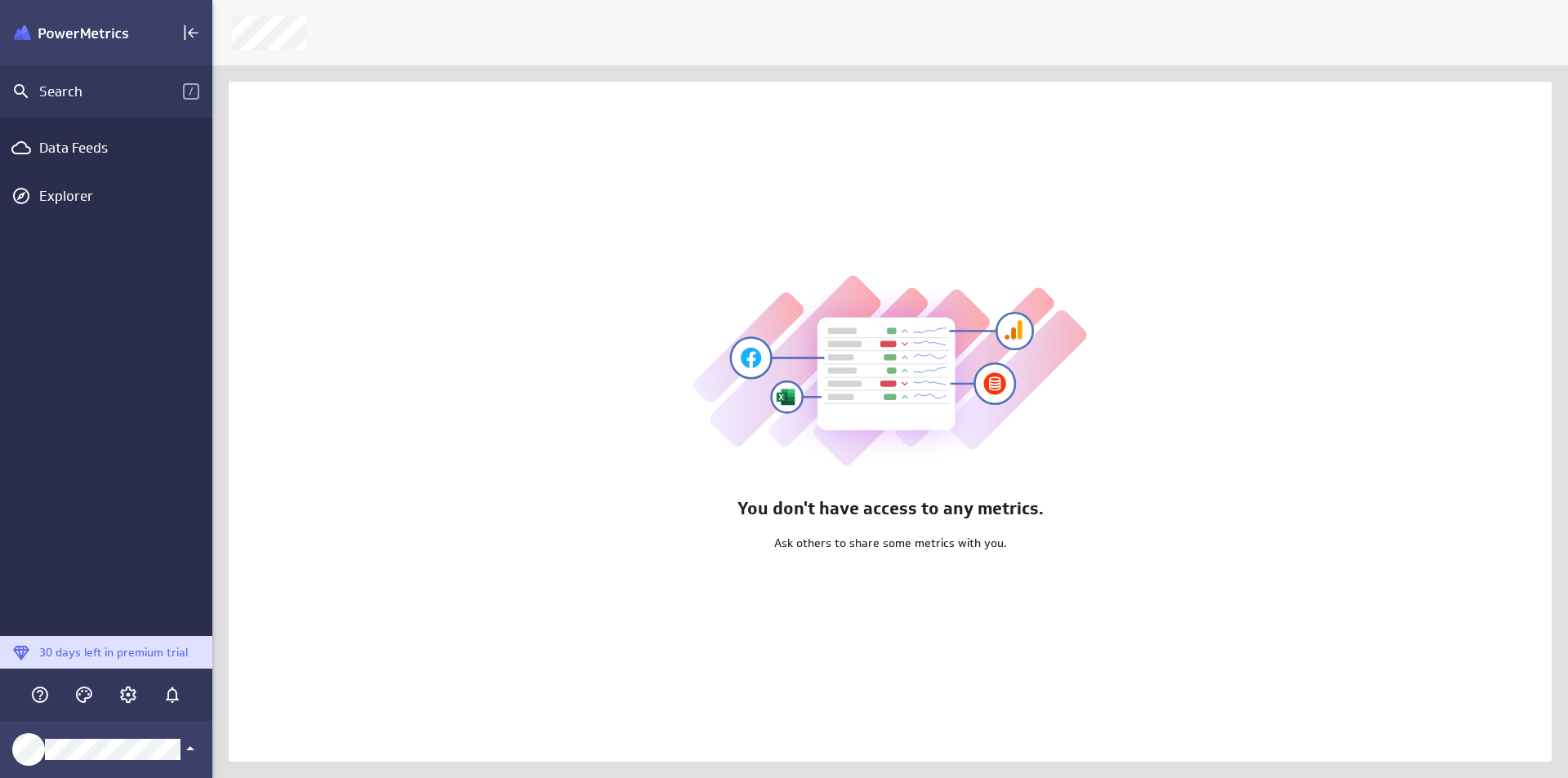
click at [543, 242] on div "You don't have access to any metrics. Ask others to share some metrics with you." at bounding box center [890, 422] width 1323 height 679
click at [126, 155] on div "Data Feeds" at bounding box center [106, 148] width 134 height 18
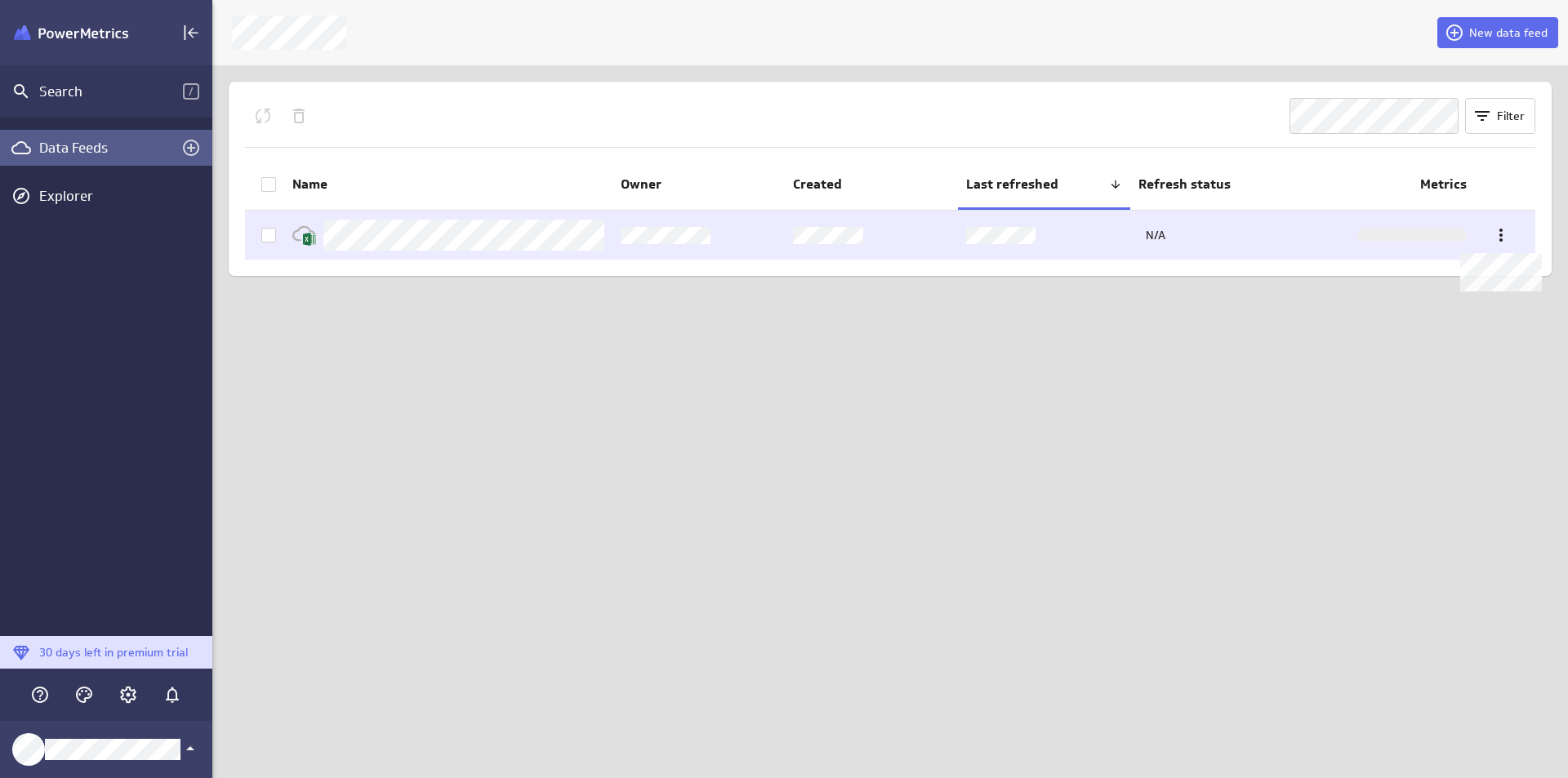
click at [1492, 219] on div at bounding box center [1501, 235] width 36 height 36
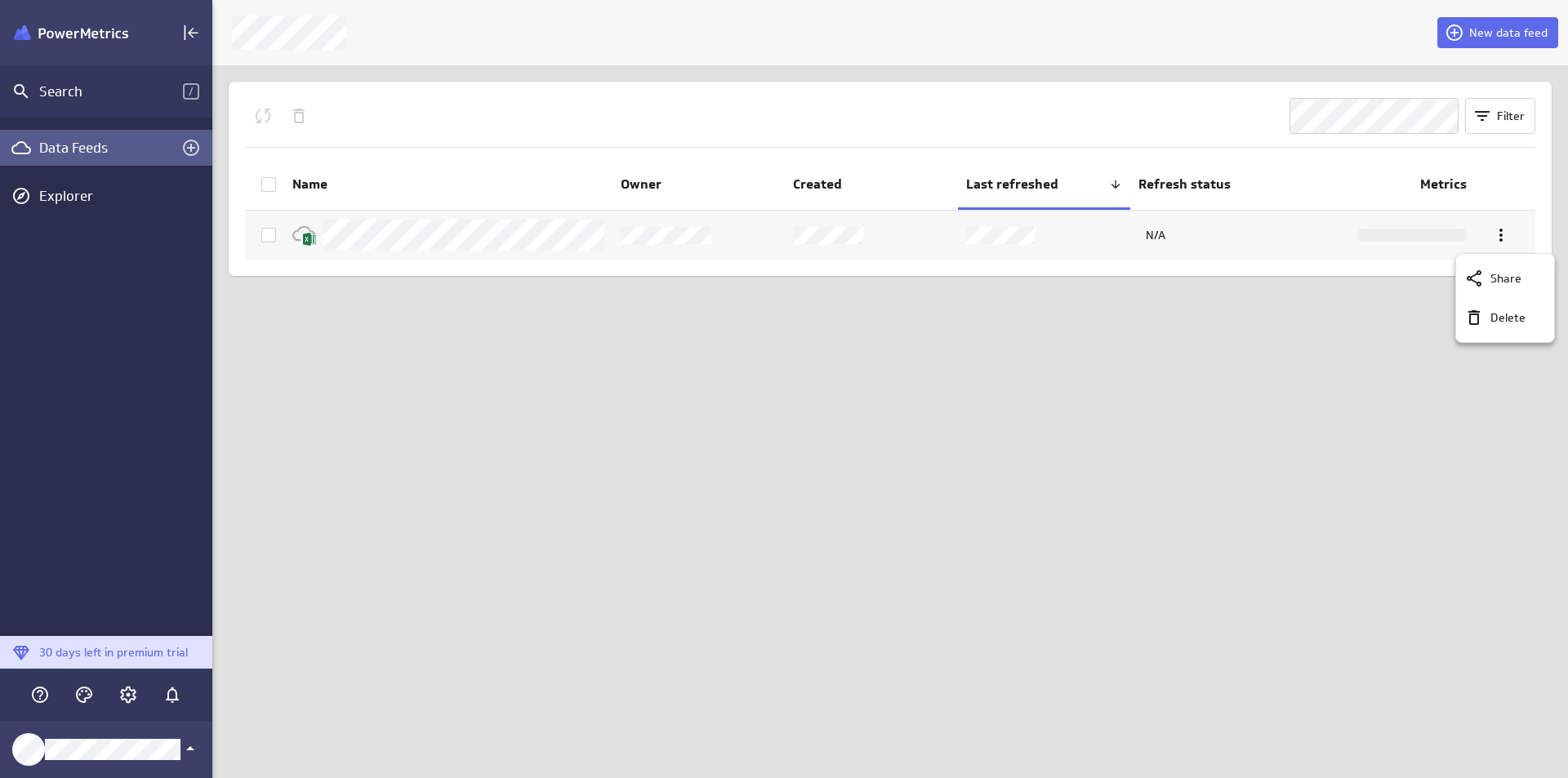
click at [1496, 226] on div at bounding box center [784, 389] width 1568 height 778
click at [131, 691] on icon "Account and settings" at bounding box center [128, 694] width 19 height 19
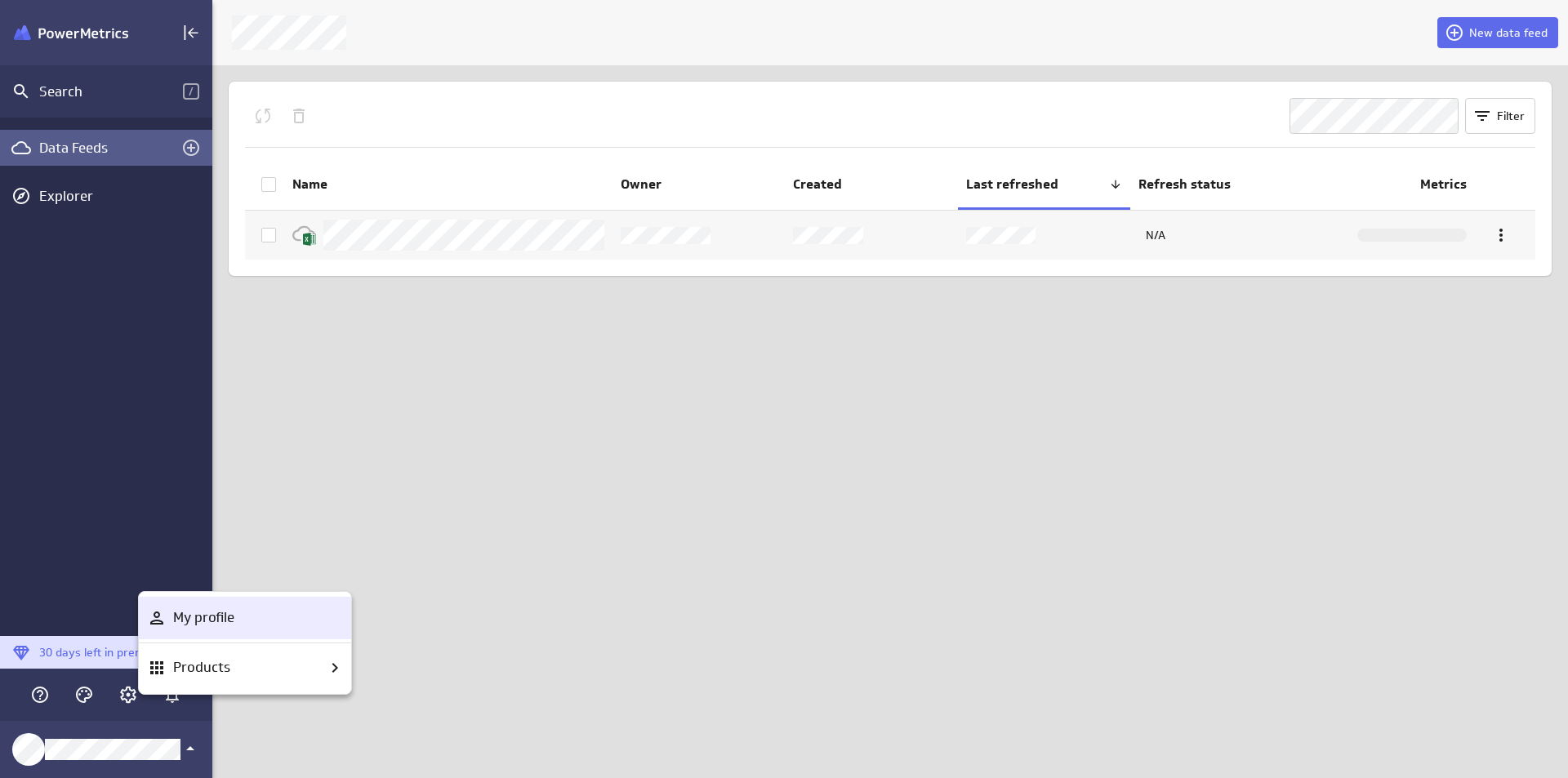
click at [226, 624] on p "My profile" at bounding box center [204, 618] width 61 height 20
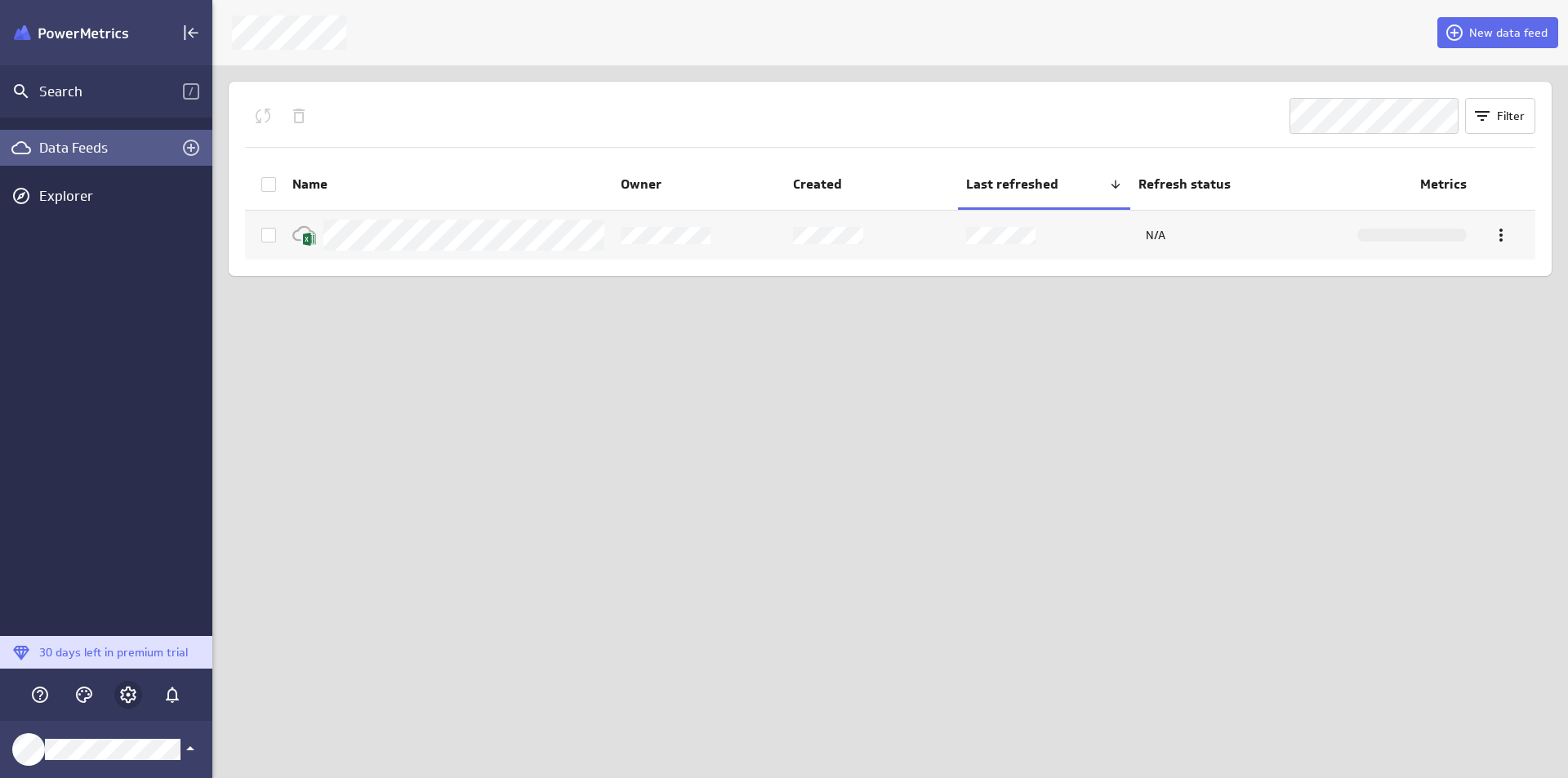
click at [134, 693] on icon "Account and settings" at bounding box center [128, 694] width 17 height 17
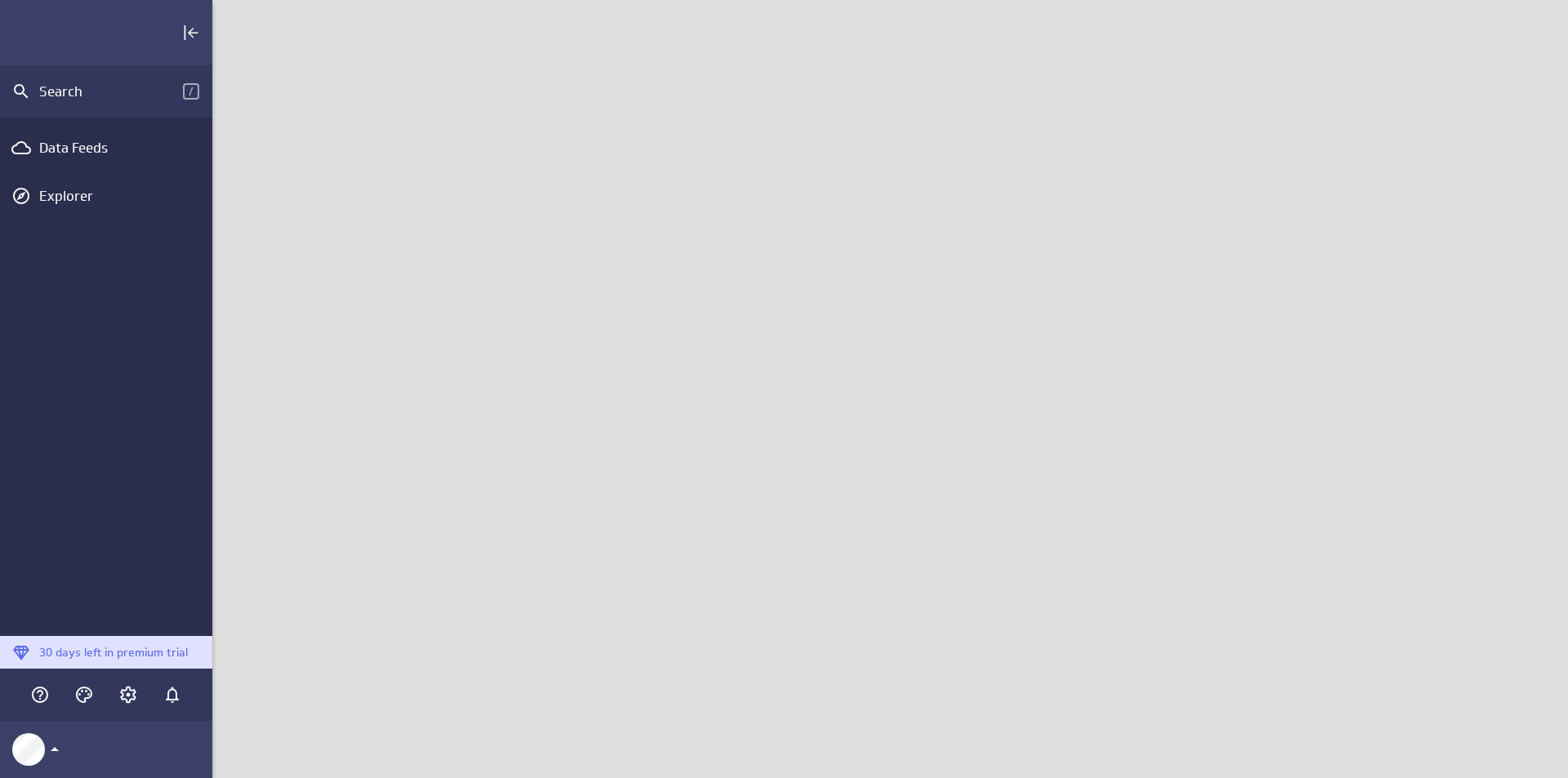
scroll to position [803, 1381]
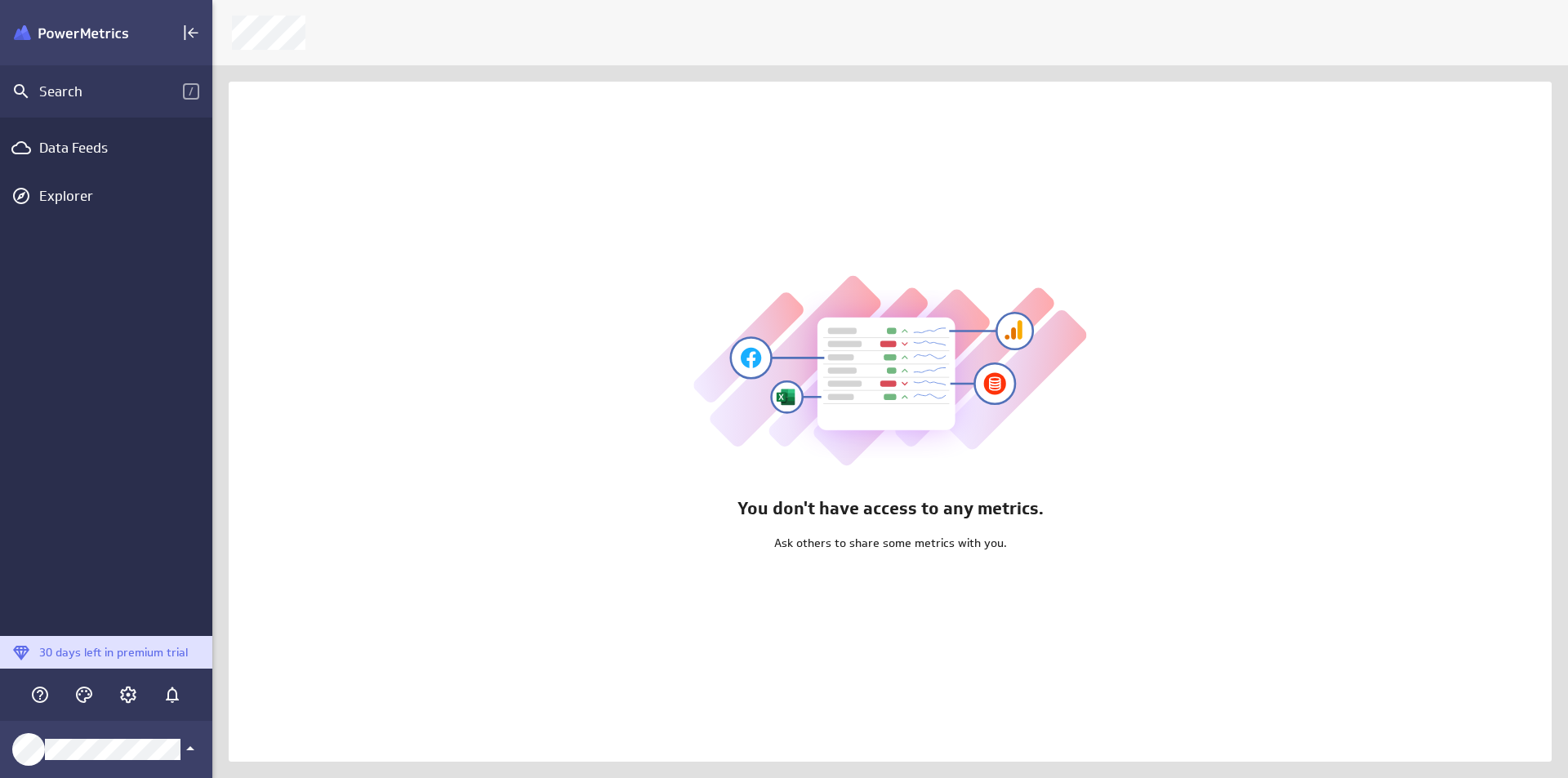
scroll to position [803, 1381]
click at [957, 497] on p "You don't have access to any metrics." at bounding box center [890, 508] width 306 height 26
drag, startPoint x: 824, startPoint y: 391, endPoint x: 707, endPoint y: 395, distance: 117.1
click at [707, 396] on img at bounding box center [890, 374] width 393 height 204
click at [1370, 175] on div "You don't have access to any metrics. Ask others to share some metrics with you." at bounding box center [890, 422] width 1323 height 679
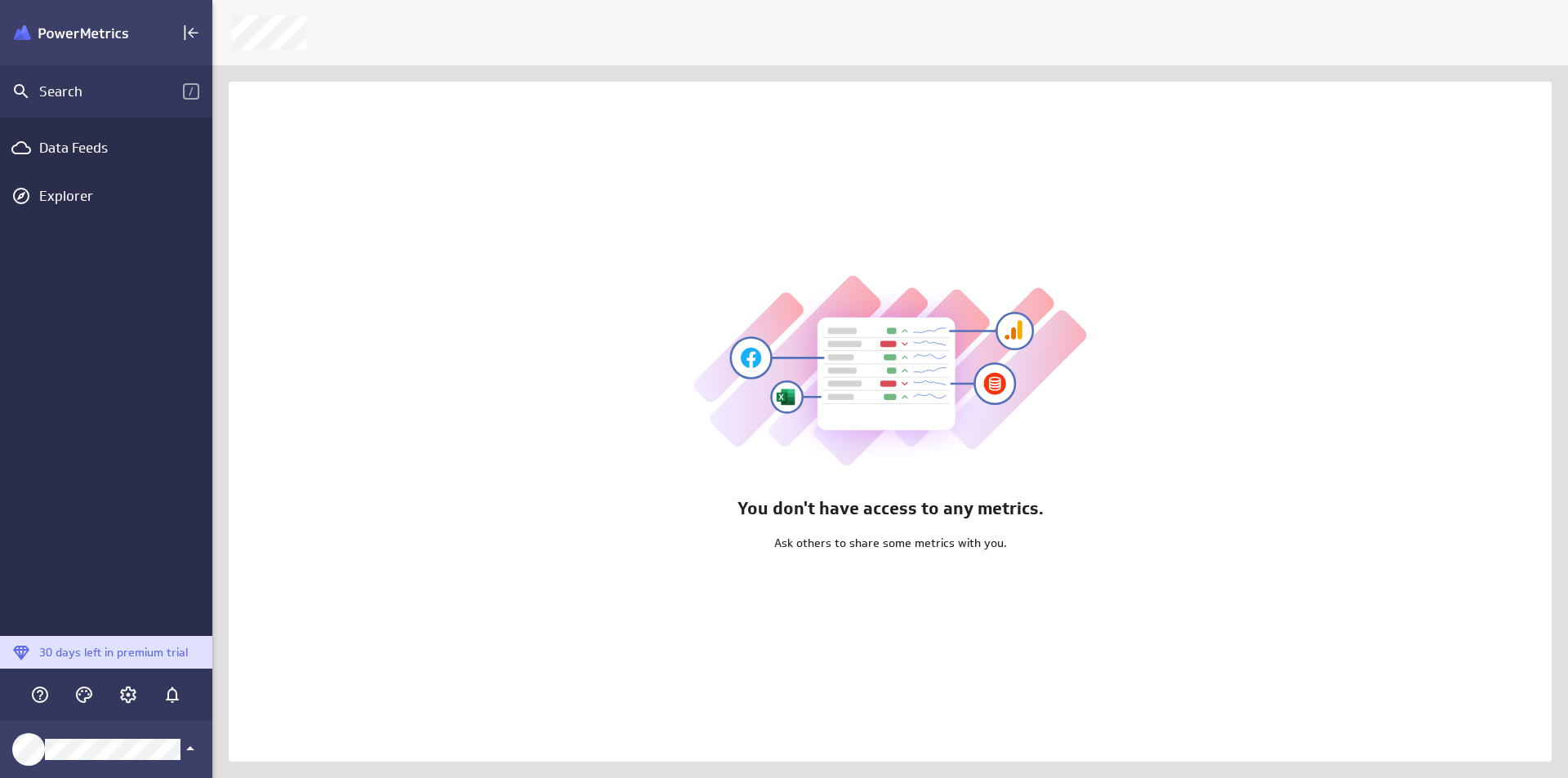
click at [563, 528] on div "You don't have access to any metrics. Ask others to share some metrics with you." at bounding box center [890, 422] width 1323 height 679
click at [123, 154] on div "Data Feeds" at bounding box center [106, 148] width 134 height 18
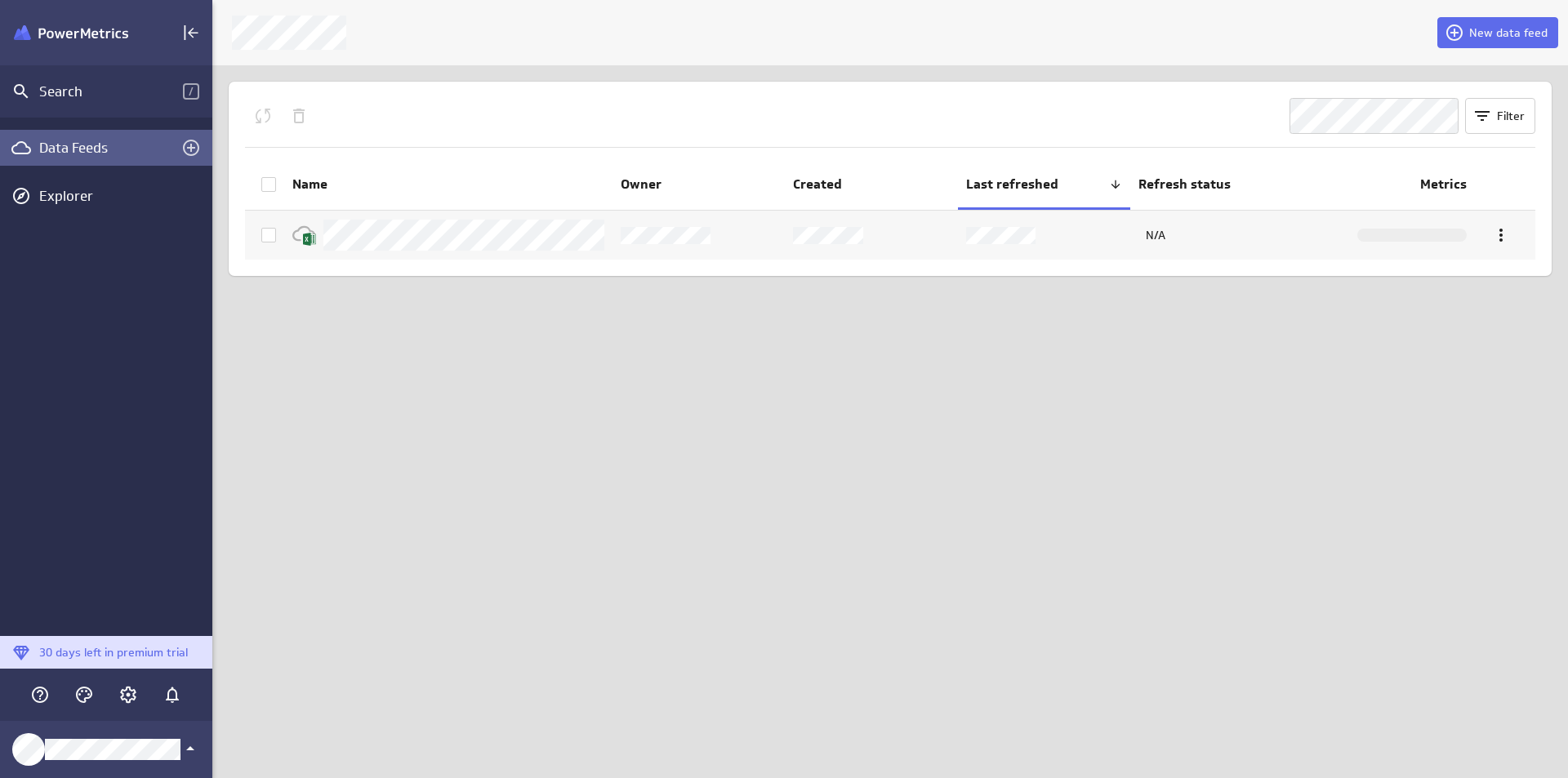
drag, startPoint x: 608, startPoint y: 754, endPoint x: 413, endPoint y: 669, distance: 212.7
click at [413, 669] on div "New data feed Filter Name Owner Created Last refreshed Refresh status Metrics N…" at bounding box center [889, 389] width 1355 height 778
click at [382, 510] on div "New data feed Filter Name Owner Created Last refreshed Refresh status Metrics N…" at bounding box center [889, 389] width 1355 height 778
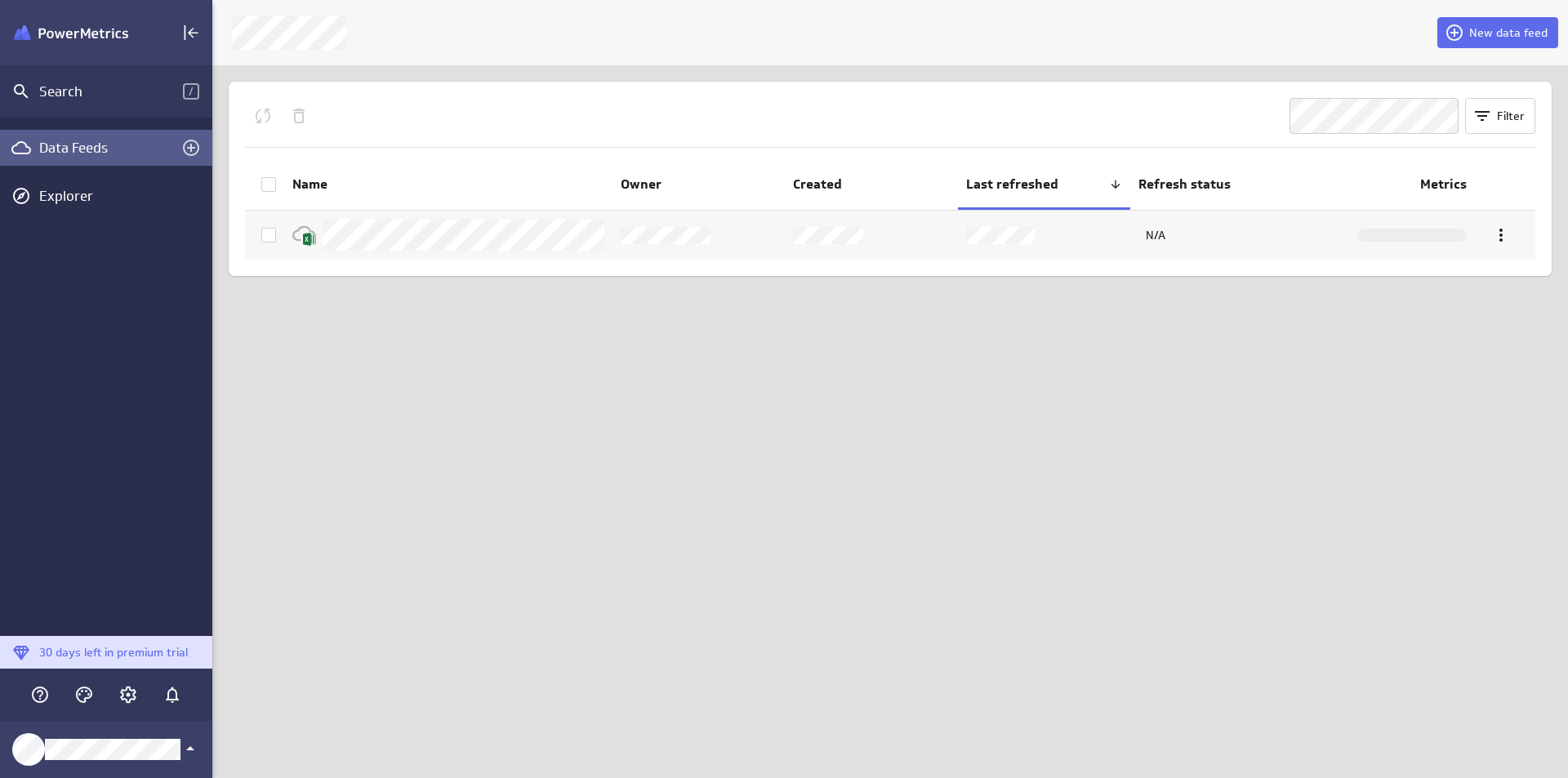
click at [1405, 361] on div "New data feed Filter Name Owner Created Last refreshed Refresh status Metrics N…" at bounding box center [889, 389] width 1355 height 778
